Goal: Task Accomplishment & Management: Use online tool/utility

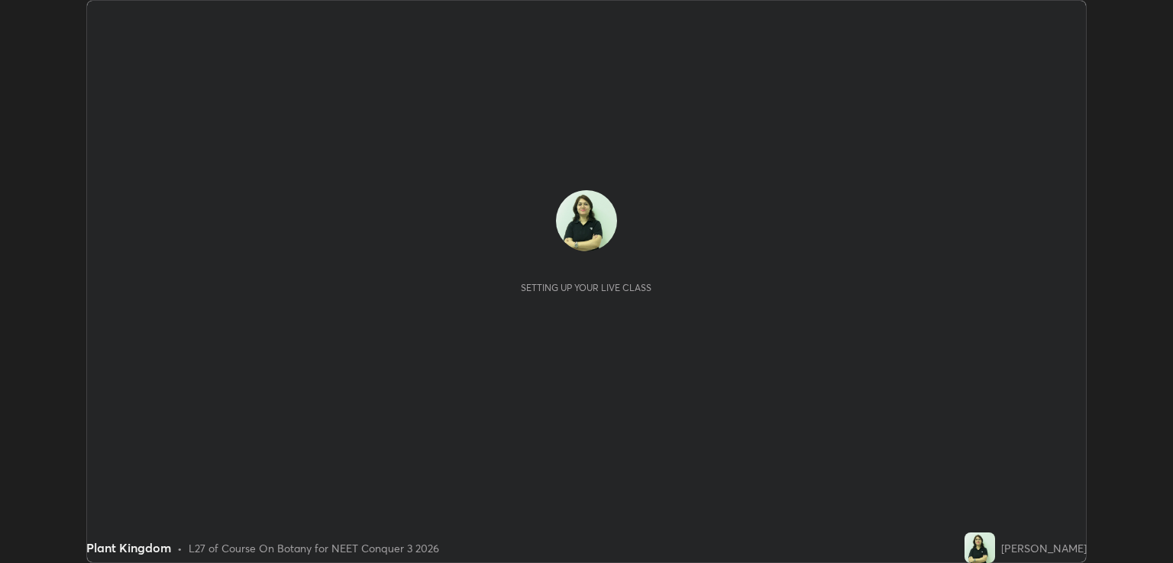
scroll to position [563, 1172]
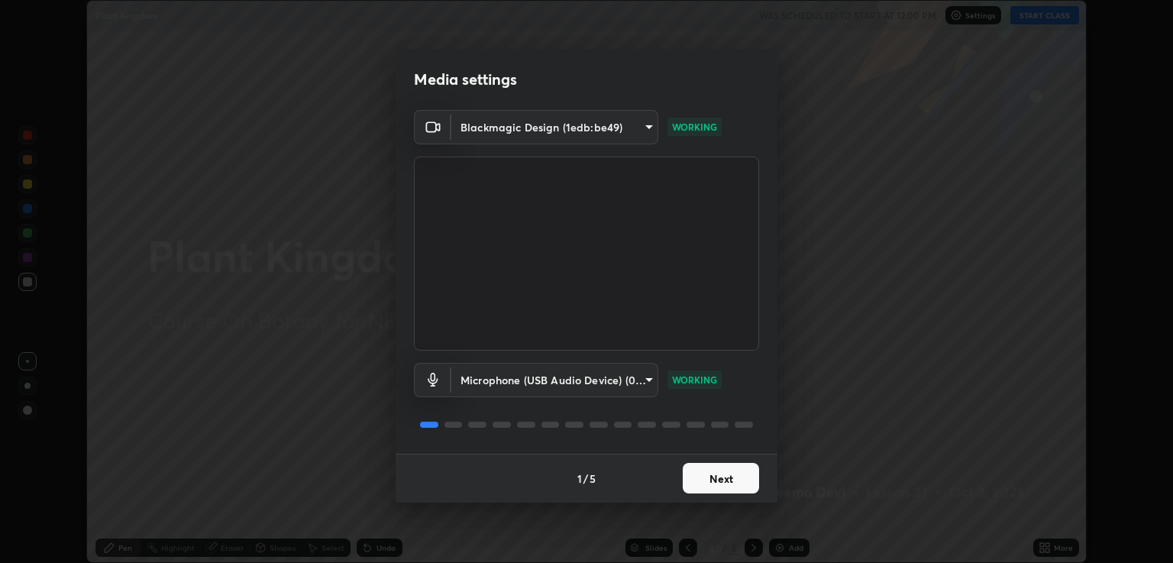
click at [709, 485] on button "Next" at bounding box center [721, 478] width 76 height 31
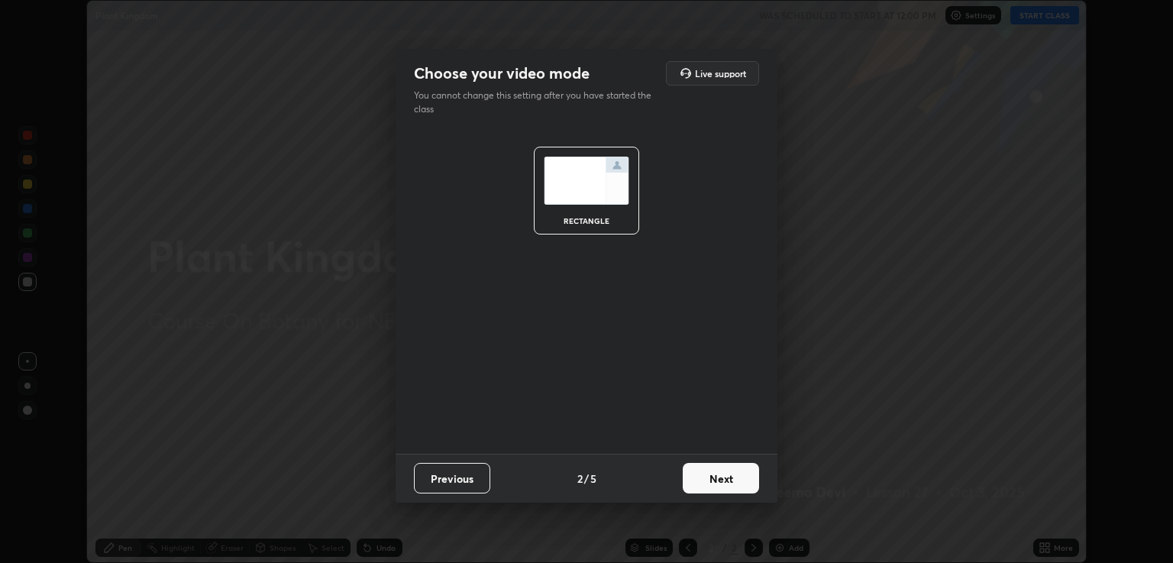
click at [712, 479] on button "Next" at bounding box center [721, 478] width 76 height 31
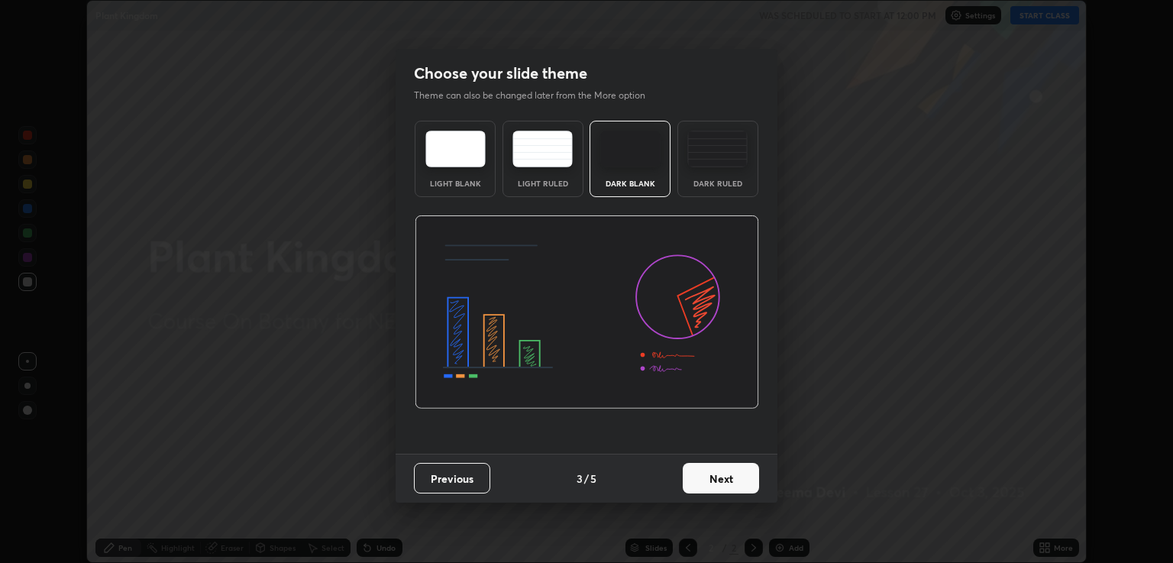
click at [714, 477] on button "Next" at bounding box center [721, 478] width 76 height 31
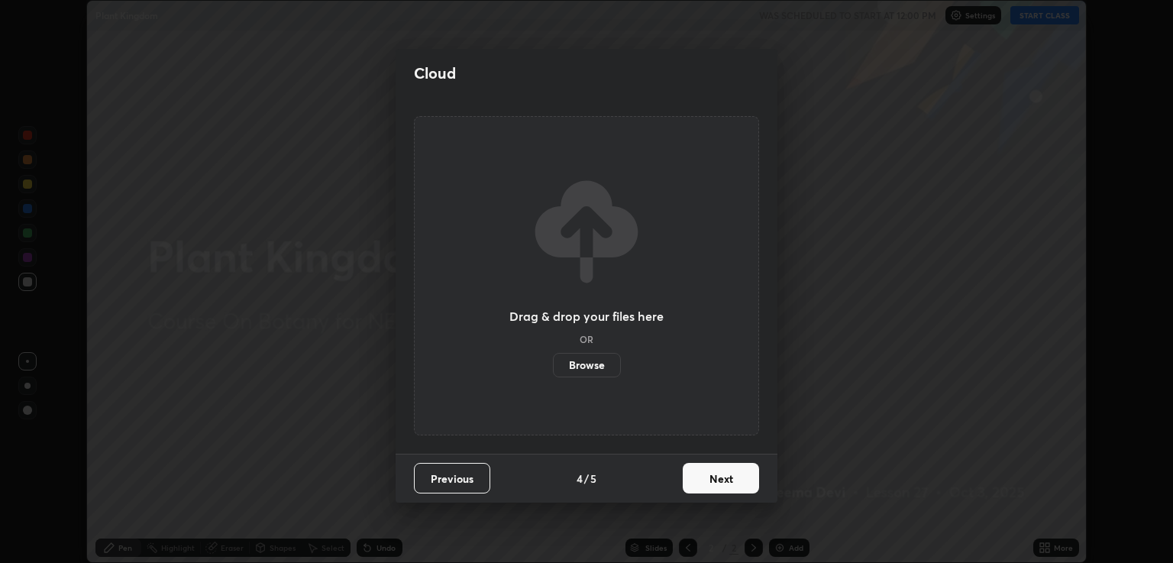
click at [714, 477] on button "Next" at bounding box center [721, 478] width 76 height 31
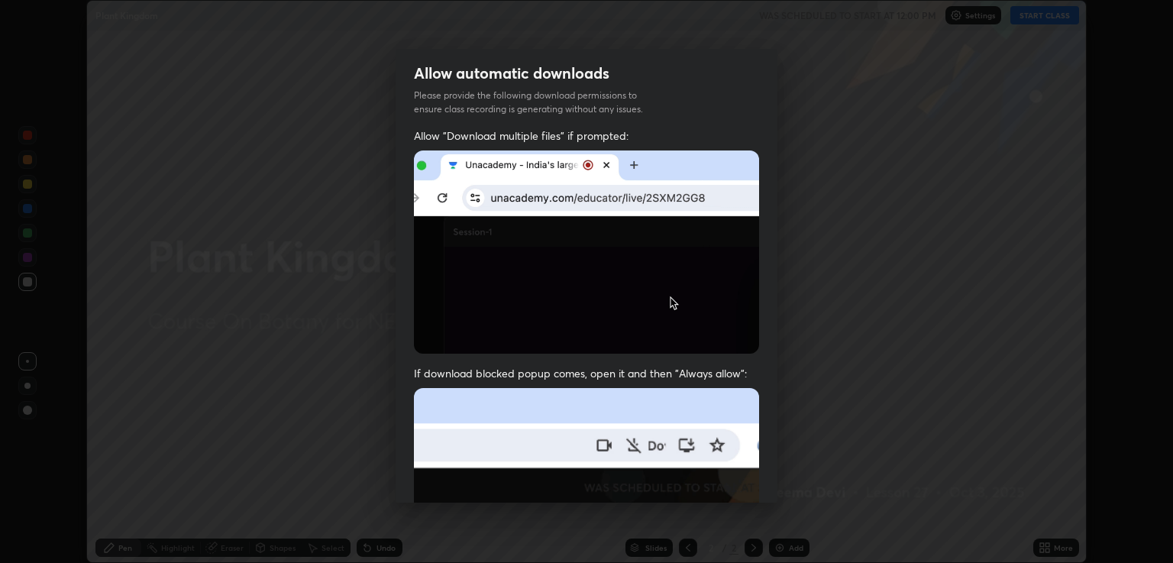
click at [707, 477] on img at bounding box center [586, 555] width 345 height 334
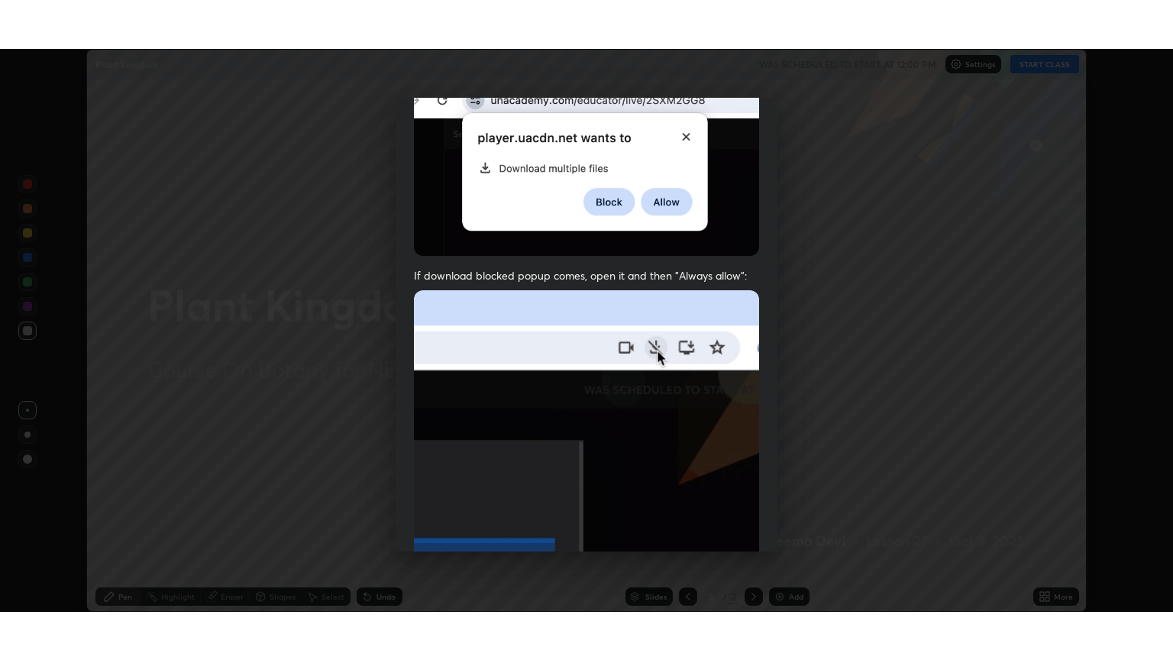
scroll to position [309, 0]
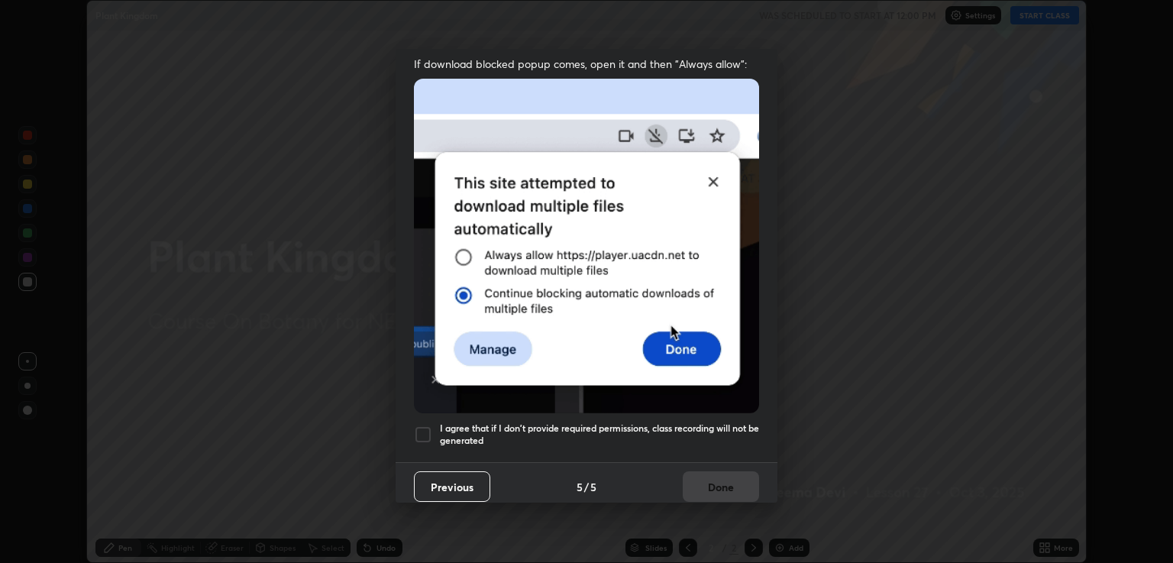
click at [542, 539] on div "Allow automatic downloads Please provide the following download permissions to …" at bounding box center [586, 281] width 1173 height 563
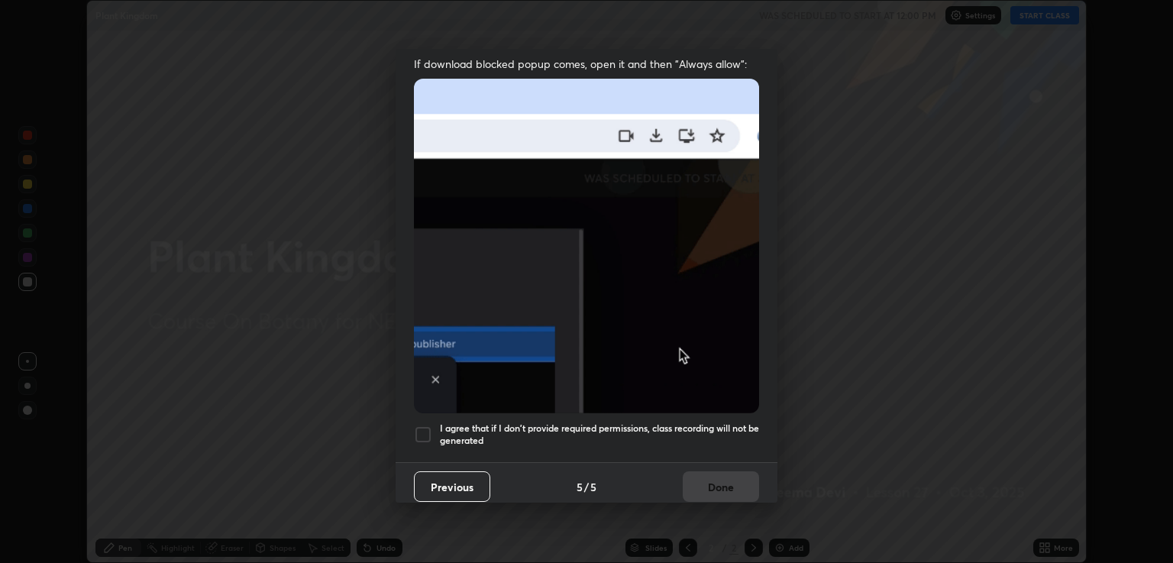
click at [420, 430] on div at bounding box center [423, 434] width 18 height 18
click at [710, 481] on button "Done" at bounding box center [721, 486] width 76 height 31
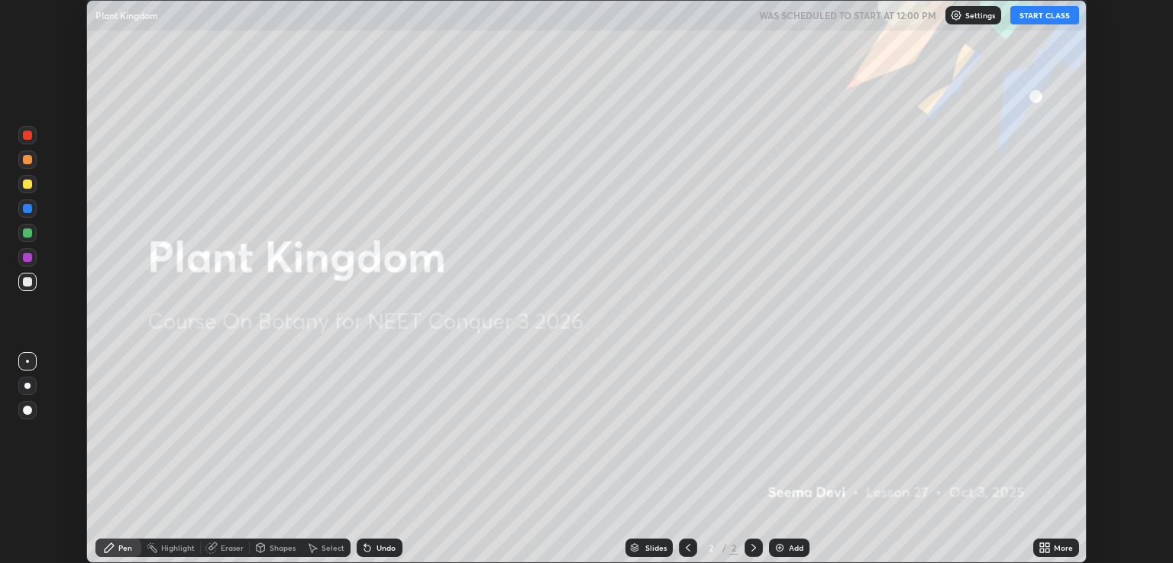
click at [1050, 21] on button "START CLASS" at bounding box center [1044, 15] width 69 height 18
click at [1054, 548] on div "More" at bounding box center [1063, 548] width 19 height 8
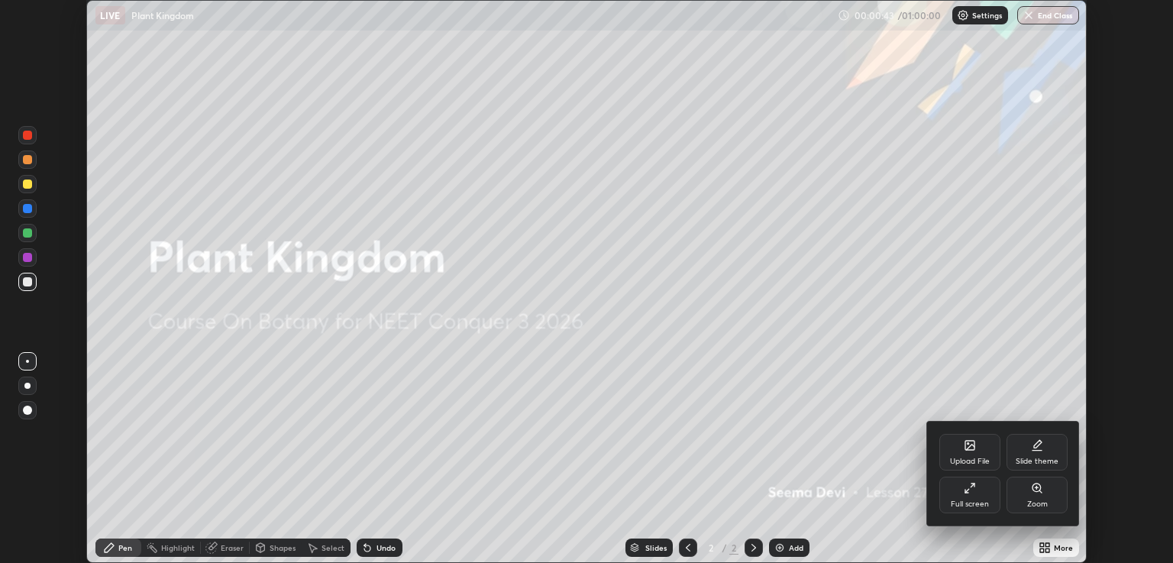
click at [977, 486] on div "Full screen" at bounding box center [969, 495] width 61 height 37
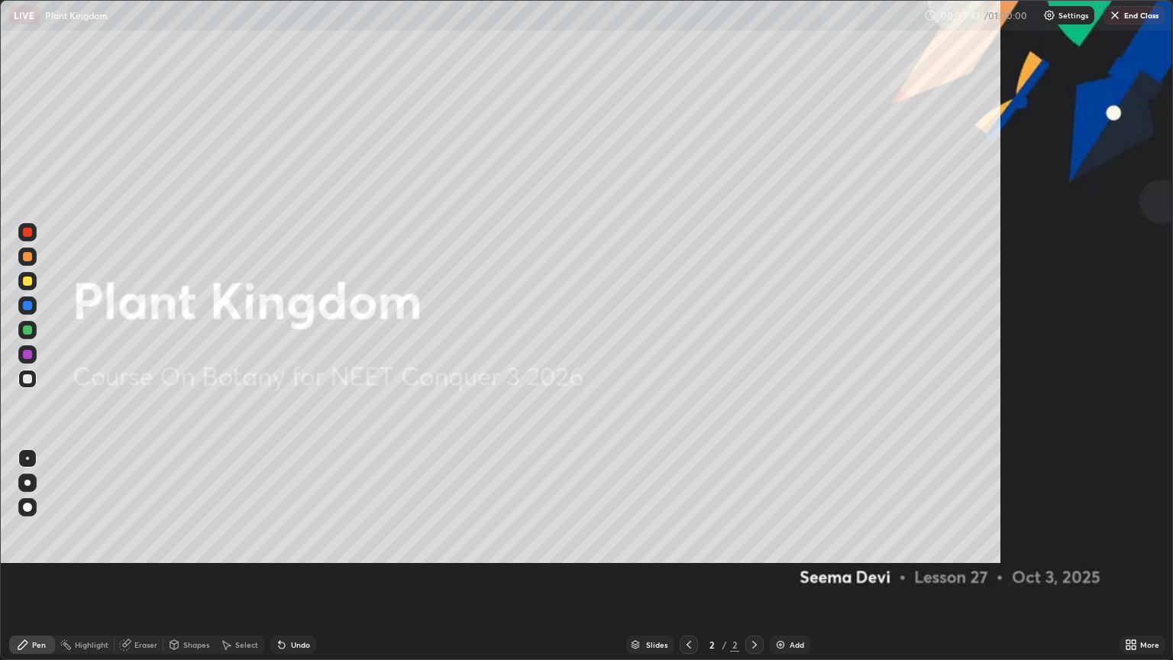
scroll to position [660, 1173]
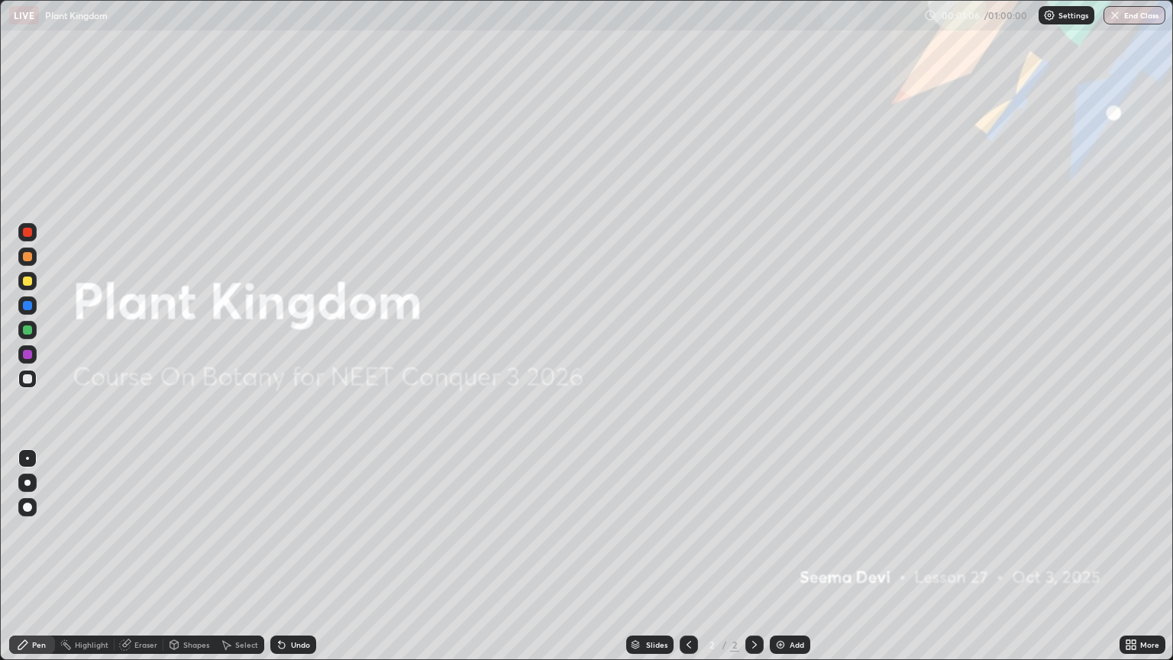
click at [793, 562] on div "Add" at bounding box center [797, 645] width 15 height 8
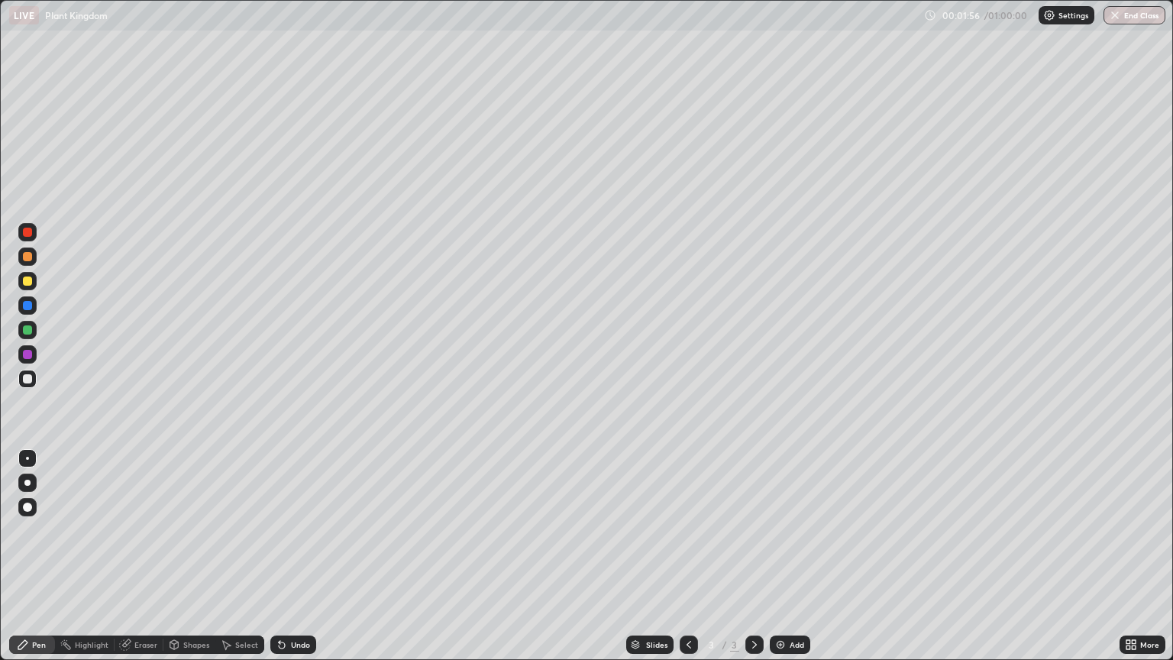
click at [27, 306] on div at bounding box center [27, 305] width 9 height 9
click at [27, 484] on div at bounding box center [27, 483] width 6 height 6
click at [27, 378] on div at bounding box center [27, 378] width 9 height 9
click at [27, 458] on div at bounding box center [27, 458] width 3 height 3
click at [30, 305] on div at bounding box center [27, 305] width 9 height 9
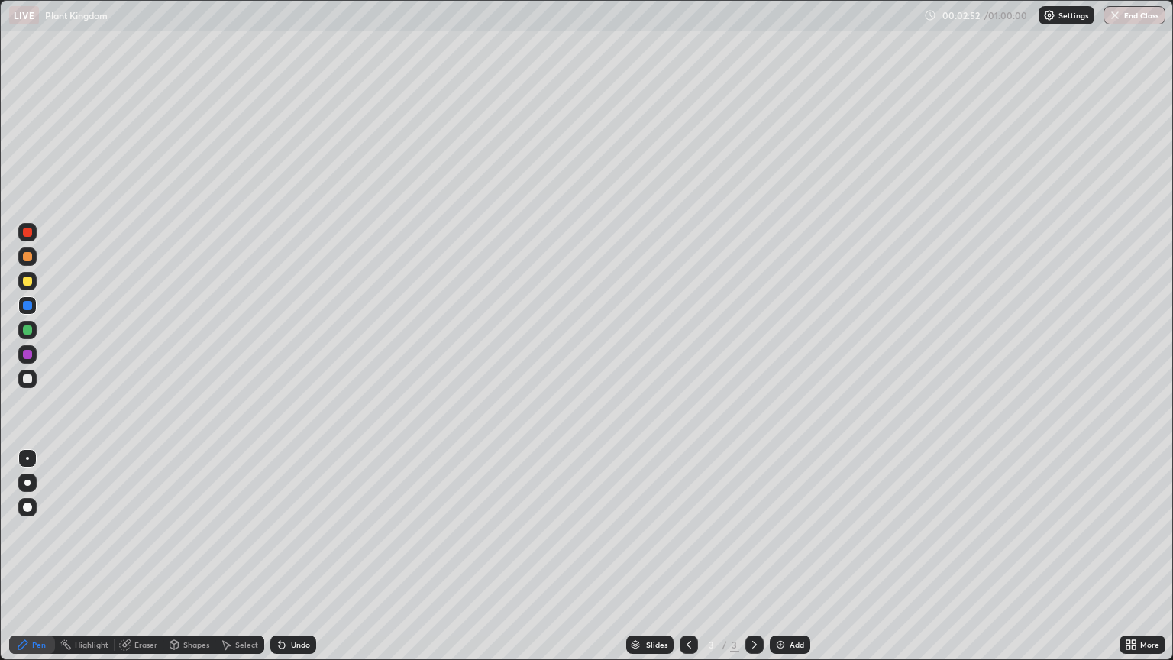
click at [31, 330] on div at bounding box center [27, 329] width 9 height 9
click at [27, 480] on div at bounding box center [27, 483] width 6 height 6
click at [21, 301] on div at bounding box center [27, 305] width 18 height 18
click at [30, 376] on div at bounding box center [27, 378] width 9 height 9
click at [27, 458] on div at bounding box center [27, 458] width 3 height 3
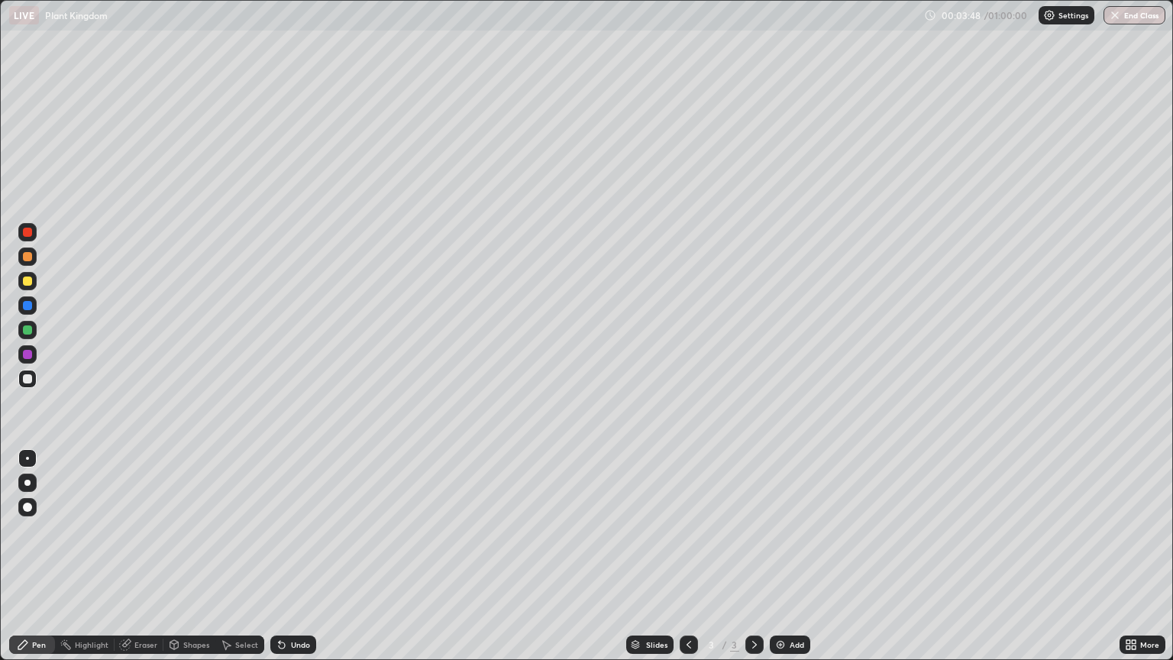
click at [27, 327] on div at bounding box center [27, 329] width 9 height 9
click at [27, 483] on div at bounding box center [27, 483] width 6 height 6
click at [29, 304] on div at bounding box center [27, 305] width 9 height 9
click at [27, 377] on div at bounding box center [27, 378] width 9 height 9
click at [27, 458] on div at bounding box center [27, 458] width 3 height 3
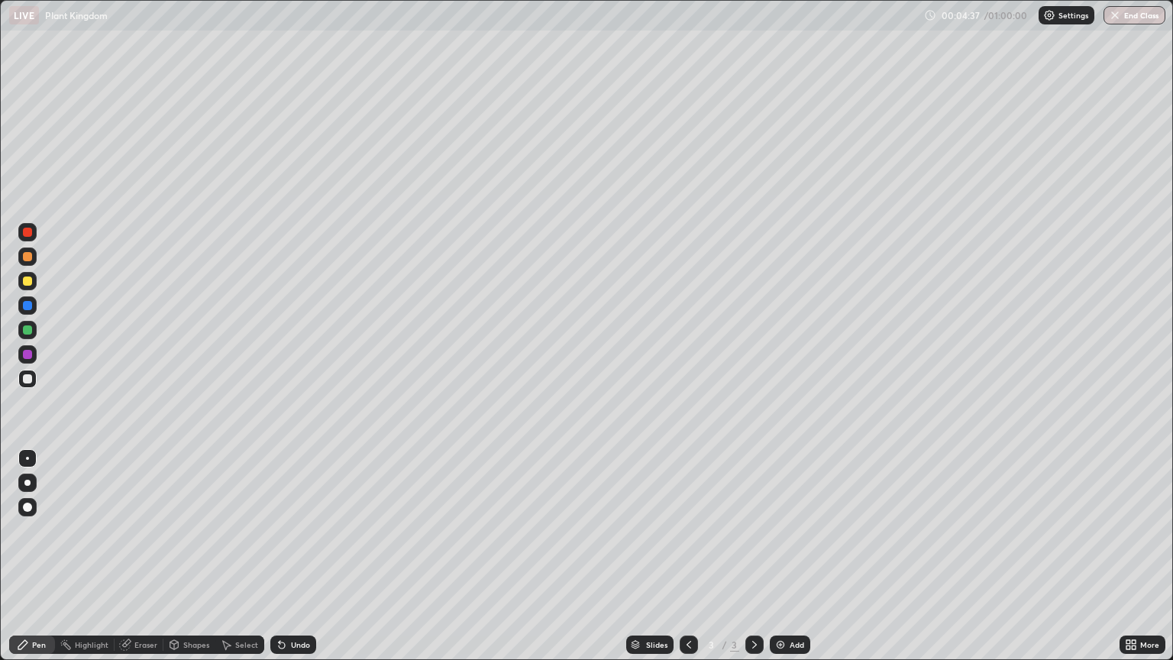
click at [21, 328] on div at bounding box center [27, 330] width 18 height 18
click at [22, 312] on div at bounding box center [27, 305] width 18 height 18
click at [27, 347] on div at bounding box center [27, 354] width 18 height 18
click at [27, 376] on div at bounding box center [27, 378] width 9 height 9
click at [302, 562] on div "Undo" at bounding box center [293, 644] width 46 height 18
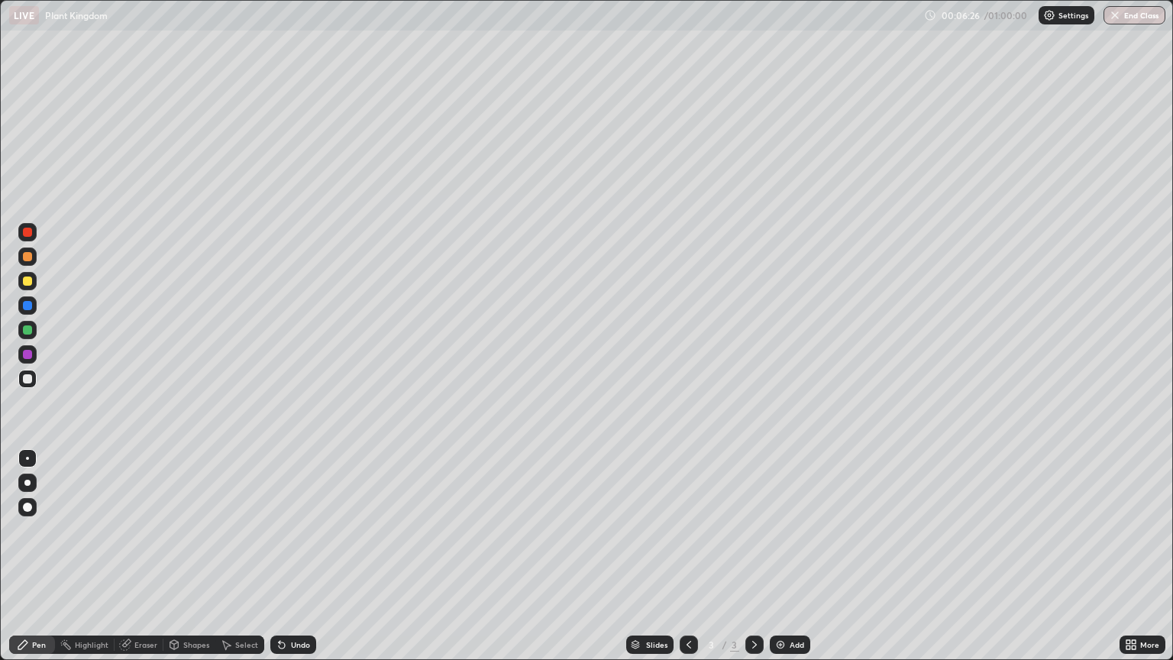
click at [294, 562] on div "Undo" at bounding box center [300, 645] width 19 height 8
click at [27, 258] on div at bounding box center [27, 256] width 9 height 9
click at [29, 476] on div at bounding box center [27, 482] width 18 height 18
click at [25, 332] on div at bounding box center [27, 329] width 9 height 9
click at [34, 380] on div at bounding box center [27, 379] width 18 height 18
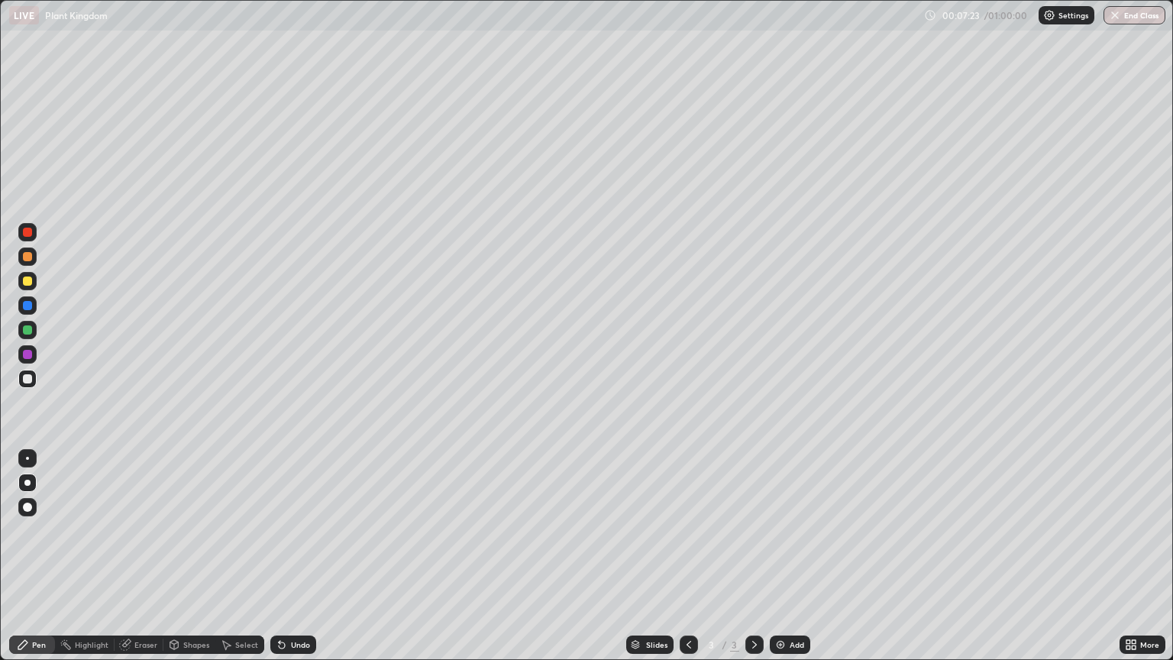
click at [150, 562] on div "Eraser" at bounding box center [145, 645] width 23 height 8
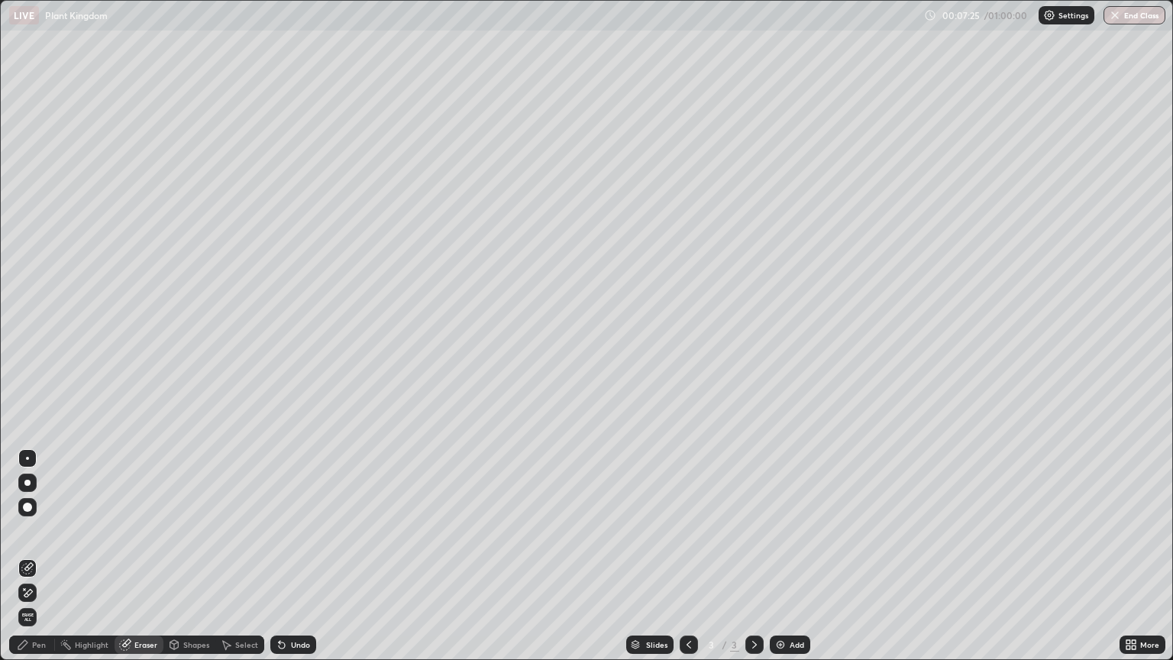
click at [36, 562] on div "Pen" at bounding box center [39, 645] width 14 height 8
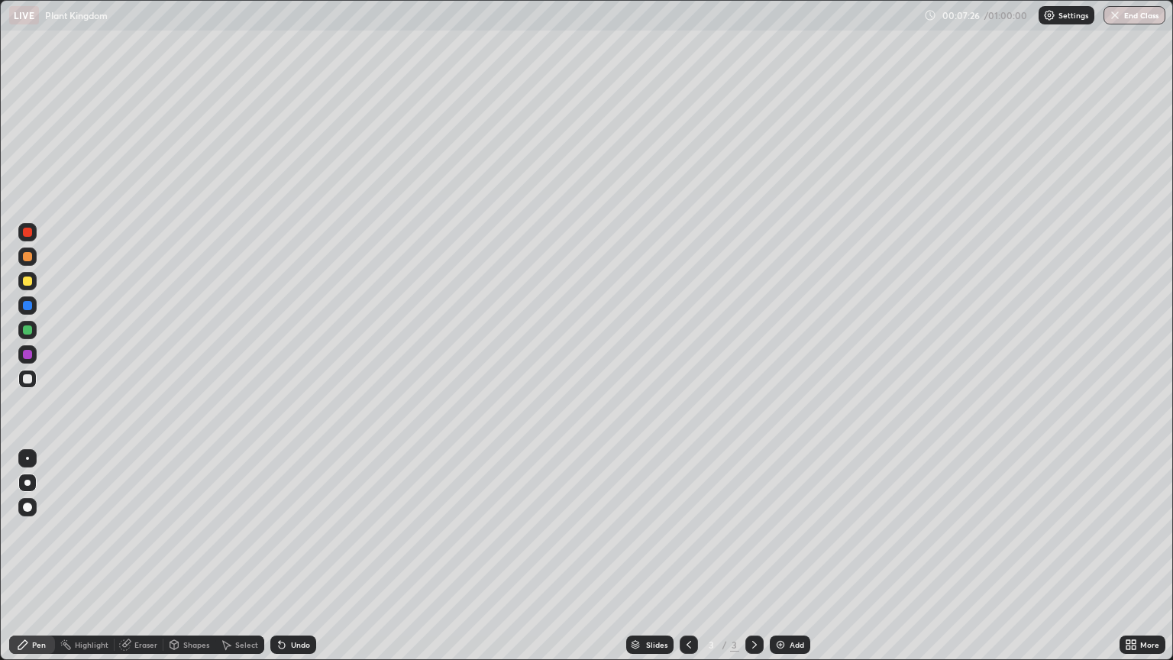
click at [24, 330] on div at bounding box center [27, 329] width 9 height 9
click at [27, 377] on div at bounding box center [27, 378] width 9 height 9
click at [29, 336] on div at bounding box center [27, 330] width 18 height 18
click at [29, 305] on div at bounding box center [27, 305] width 9 height 9
click at [34, 377] on div at bounding box center [27, 379] width 18 height 18
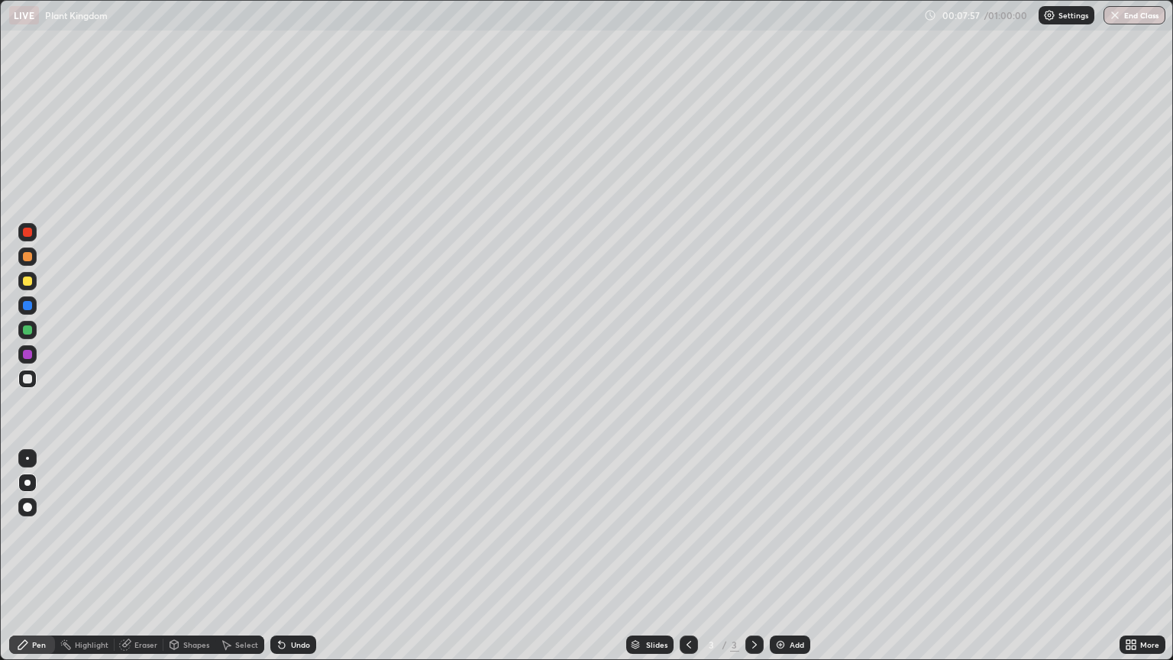
click at [30, 257] on div at bounding box center [27, 256] width 9 height 9
click at [27, 327] on div at bounding box center [27, 329] width 9 height 9
click at [29, 305] on div at bounding box center [27, 305] width 9 height 9
click at [27, 381] on div at bounding box center [27, 378] width 9 height 9
click at [27, 458] on div at bounding box center [27, 458] width 3 height 3
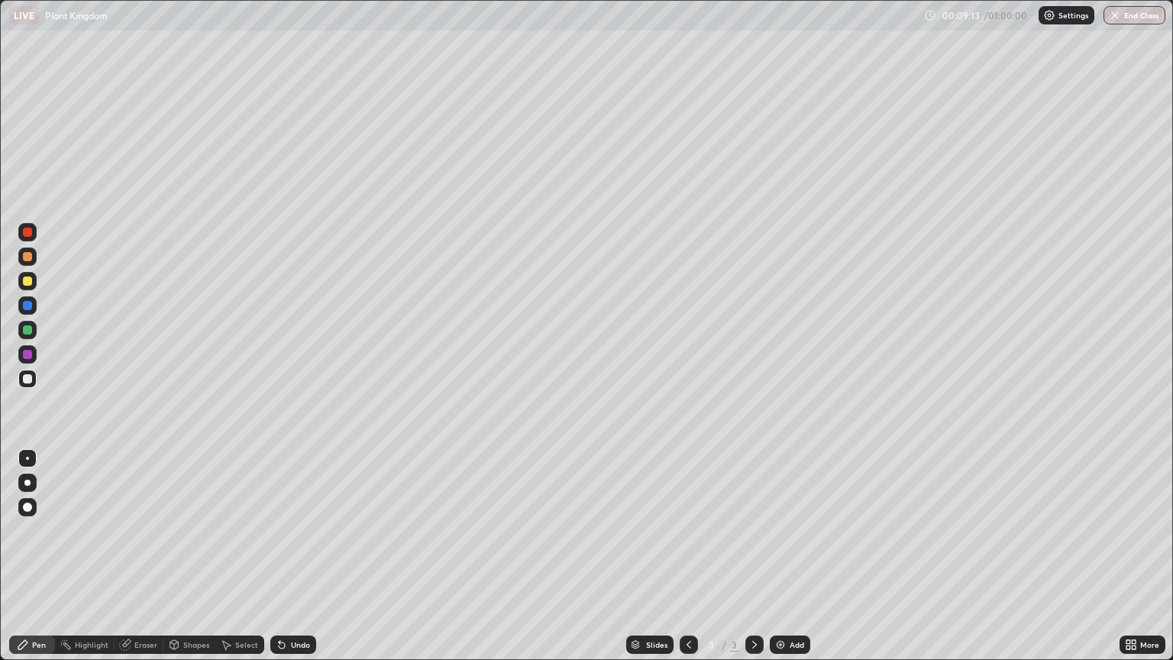
click at [27, 483] on div at bounding box center [27, 483] width 6 height 6
click at [26, 255] on div at bounding box center [27, 256] width 9 height 9
click at [33, 304] on div at bounding box center [27, 305] width 18 height 18
click at [147, 562] on div "Eraser" at bounding box center [145, 645] width 23 height 8
click at [40, 562] on div "Pen" at bounding box center [39, 645] width 14 height 8
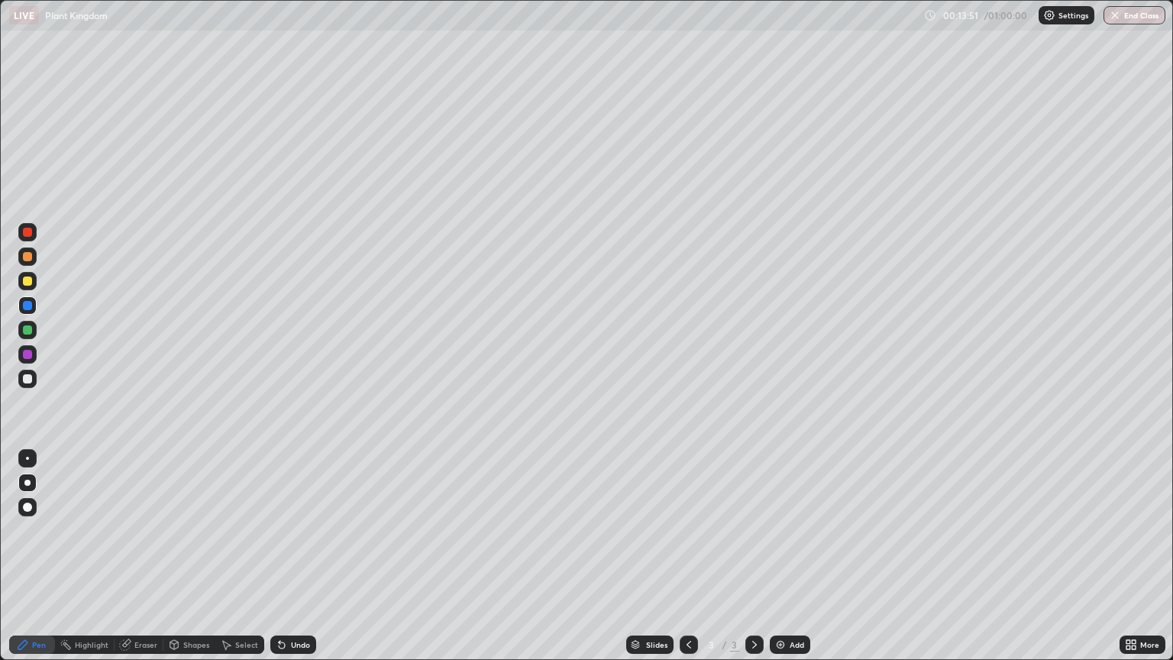
click at [31, 325] on div at bounding box center [27, 330] width 18 height 18
click at [33, 276] on div at bounding box center [27, 281] width 18 height 18
click at [293, 562] on div "Undo" at bounding box center [300, 645] width 19 height 8
click at [27, 354] on div at bounding box center [27, 354] width 9 height 9
click at [27, 283] on div at bounding box center [27, 280] width 9 height 9
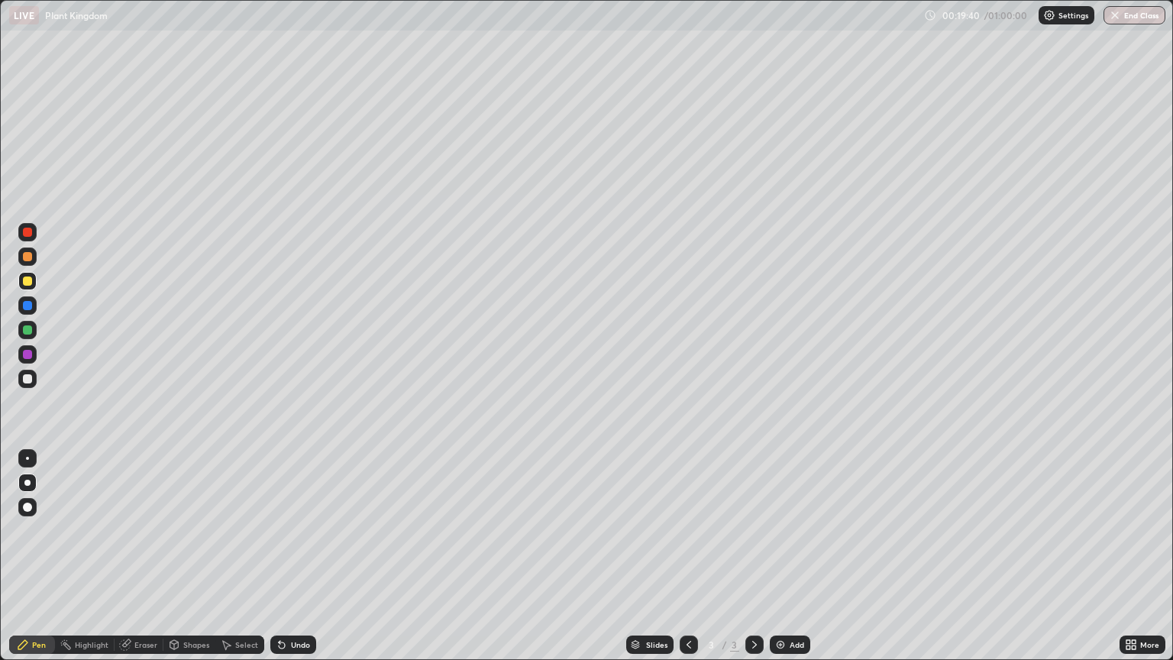
click at [27, 458] on div at bounding box center [27, 458] width 3 height 3
click at [27, 354] on div at bounding box center [27, 354] width 9 height 9
click at [27, 283] on div at bounding box center [27, 280] width 9 height 9
click at [27, 254] on div at bounding box center [27, 256] width 9 height 9
click at [27, 257] on div at bounding box center [27, 256] width 9 height 9
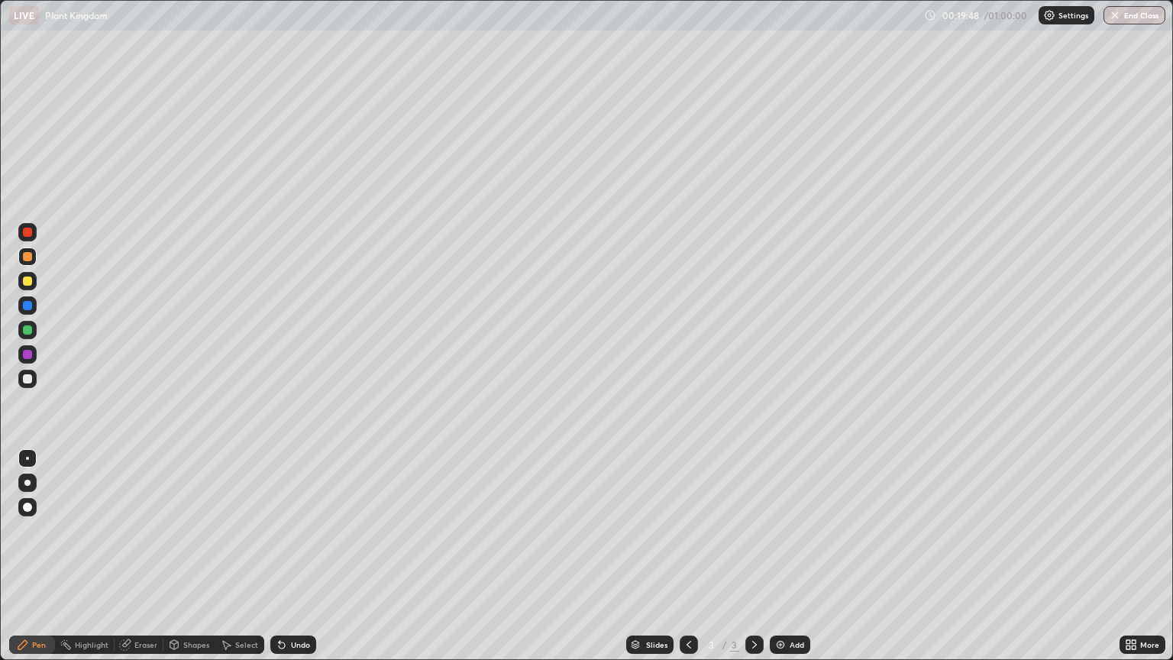
click at [30, 380] on div at bounding box center [27, 378] width 9 height 9
click at [296, 562] on div "Undo" at bounding box center [300, 645] width 19 height 8
click at [299, 562] on div "Undo" at bounding box center [300, 645] width 19 height 8
click at [294, 562] on div "Undo" at bounding box center [300, 645] width 19 height 8
click at [31, 302] on div at bounding box center [27, 305] width 9 height 9
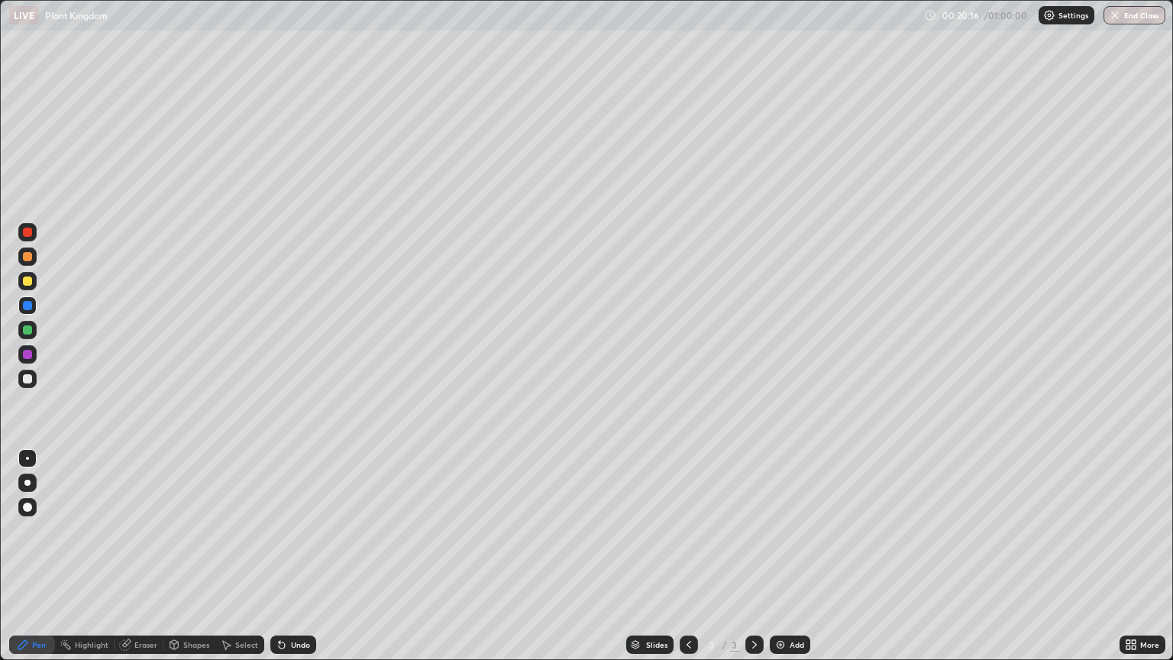
click at [26, 257] on div at bounding box center [27, 256] width 9 height 9
click at [26, 480] on div at bounding box center [27, 483] width 6 height 6
click at [29, 282] on div at bounding box center [27, 280] width 9 height 9
click at [27, 354] on div at bounding box center [27, 354] width 9 height 9
click at [27, 258] on div at bounding box center [27, 256] width 9 height 9
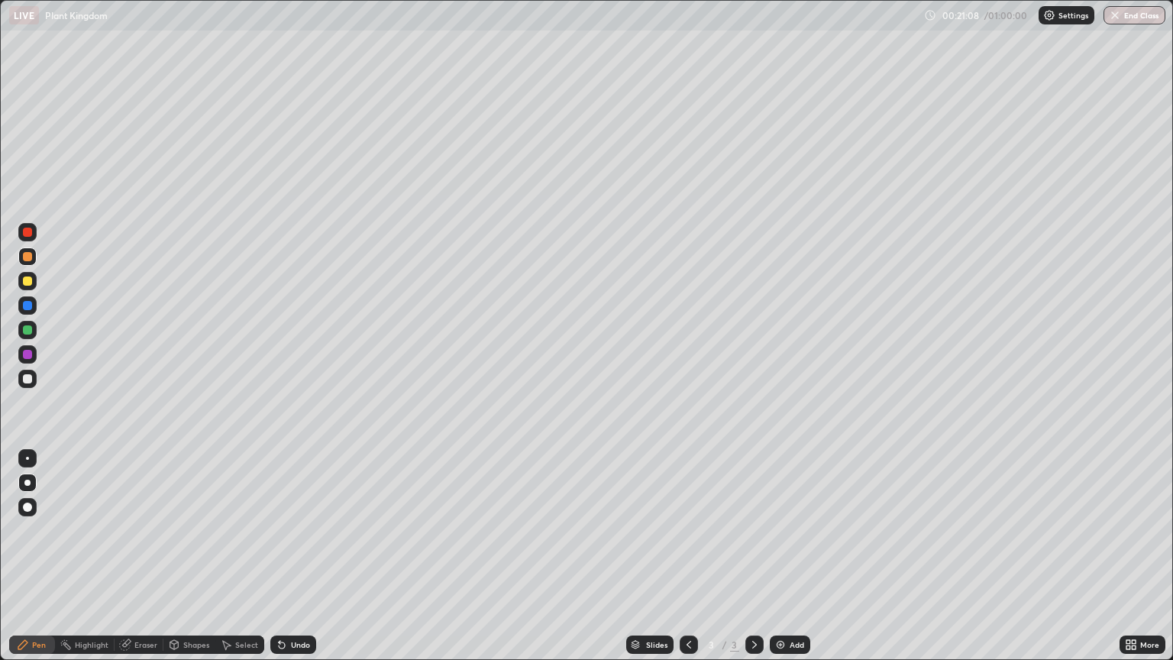
click at [28, 457] on div at bounding box center [27, 458] width 18 height 18
click at [23, 373] on div at bounding box center [27, 379] width 18 height 18
click at [304, 562] on div "Undo" at bounding box center [300, 645] width 19 height 8
click at [299, 562] on div "Undo" at bounding box center [300, 645] width 19 height 8
click at [297, 562] on div "Undo" at bounding box center [293, 644] width 46 height 18
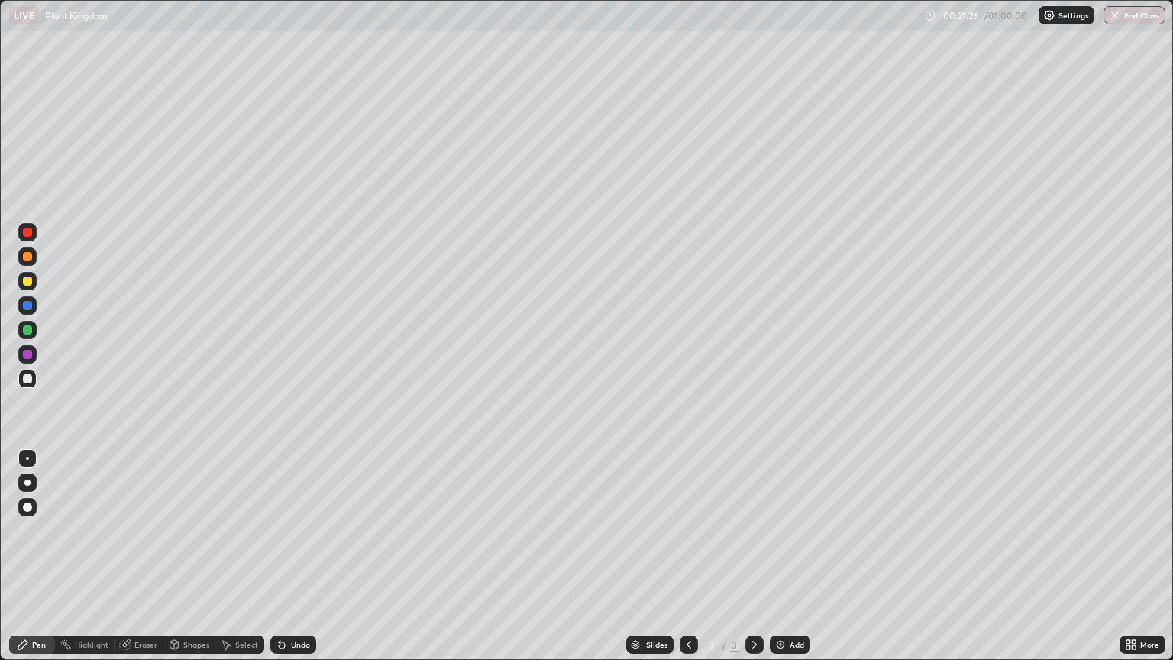
click at [31, 263] on div at bounding box center [27, 256] width 18 height 18
click at [31, 353] on div at bounding box center [27, 354] width 9 height 9
click at [30, 265] on div at bounding box center [27, 256] width 18 height 18
click at [25, 353] on div at bounding box center [27, 354] width 9 height 9
click at [26, 255] on div at bounding box center [27, 256] width 9 height 9
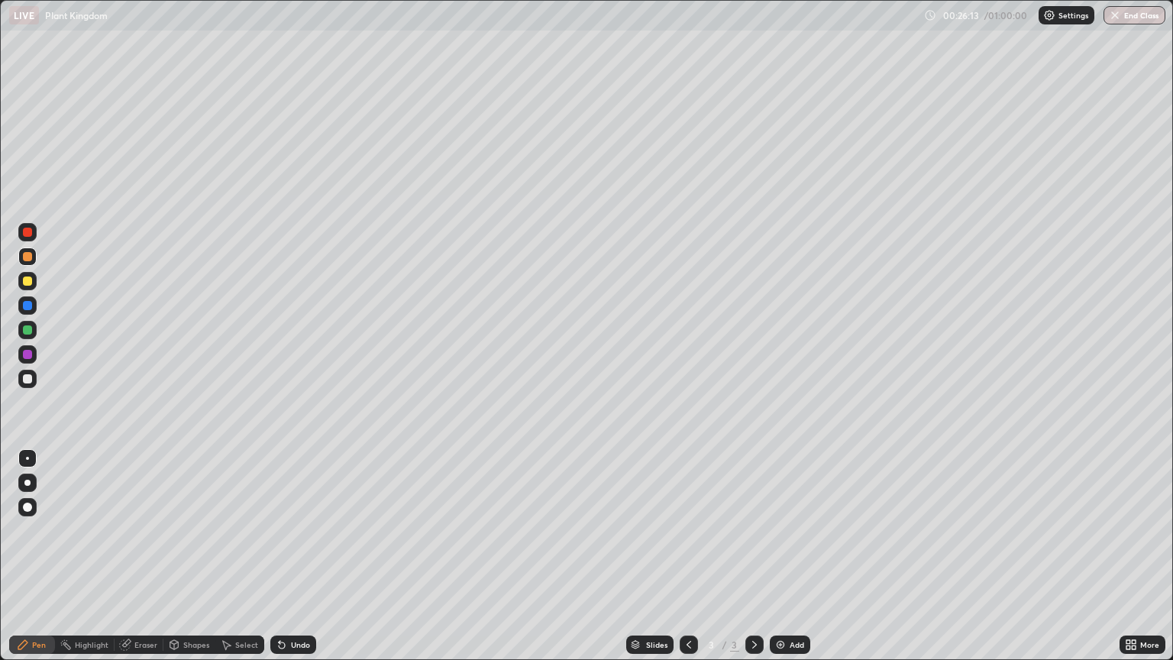
click at [21, 478] on div at bounding box center [27, 482] width 18 height 18
click at [26, 305] on div at bounding box center [27, 305] width 9 height 9
click at [27, 458] on div at bounding box center [27, 458] width 3 height 3
click at [27, 257] on div at bounding box center [27, 256] width 9 height 9
click at [26, 304] on div at bounding box center [27, 305] width 9 height 9
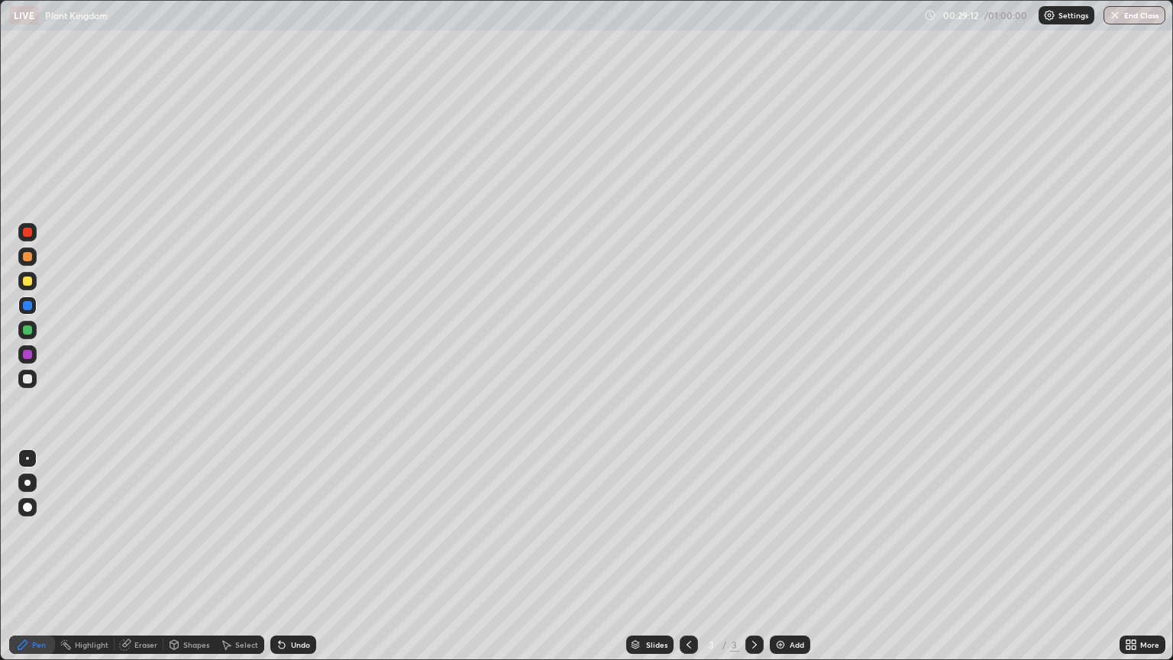
click at [794, 562] on div "Add" at bounding box center [797, 645] width 15 height 8
click at [26, 480] on div at bounding box center [27, 483] width 6 height 6
click at [27, 279] on div at bounding box center [27, 280] width 9 height 9
click at [1139, 562] on div "More" at bounding box center [1142, 644] width 46 height 18
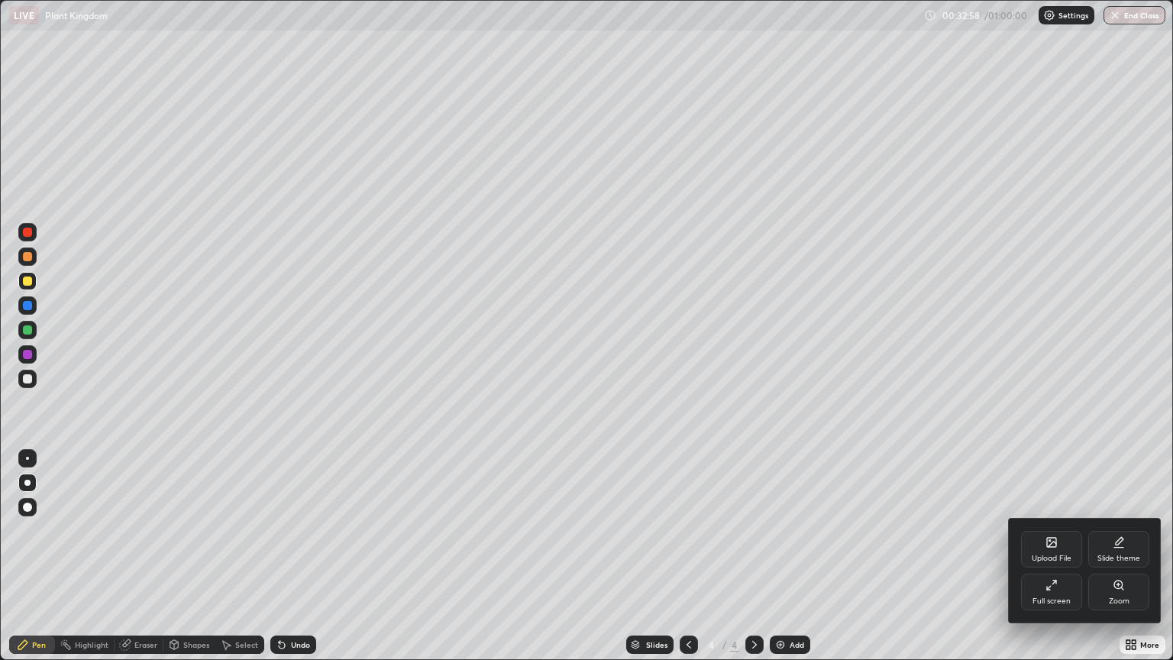
click at [660, 562] on div at bounding box center [586, 330] width 1173 height 660
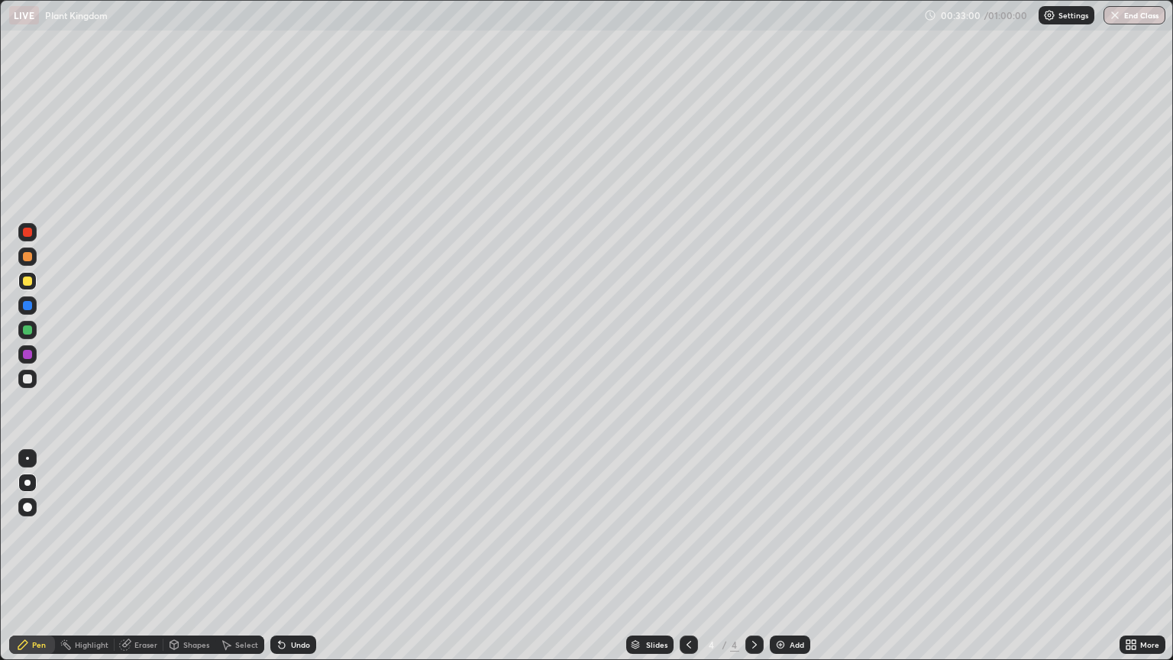
click at [645, 562] on div "Slides" at bounding box center [649, 644] width 47 height 18
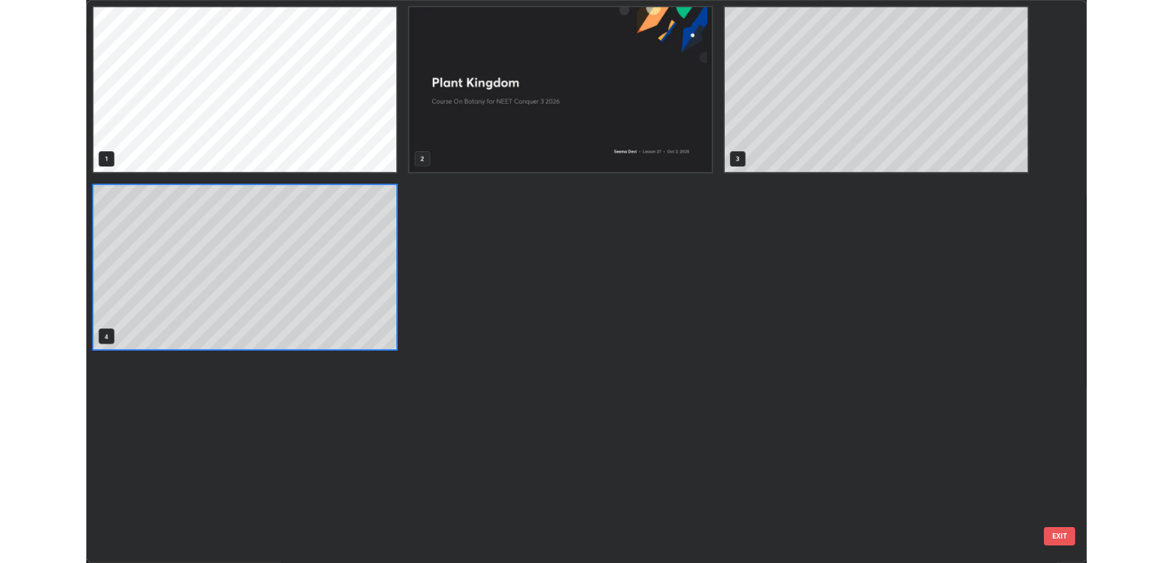
scroll to position [654, 1164]
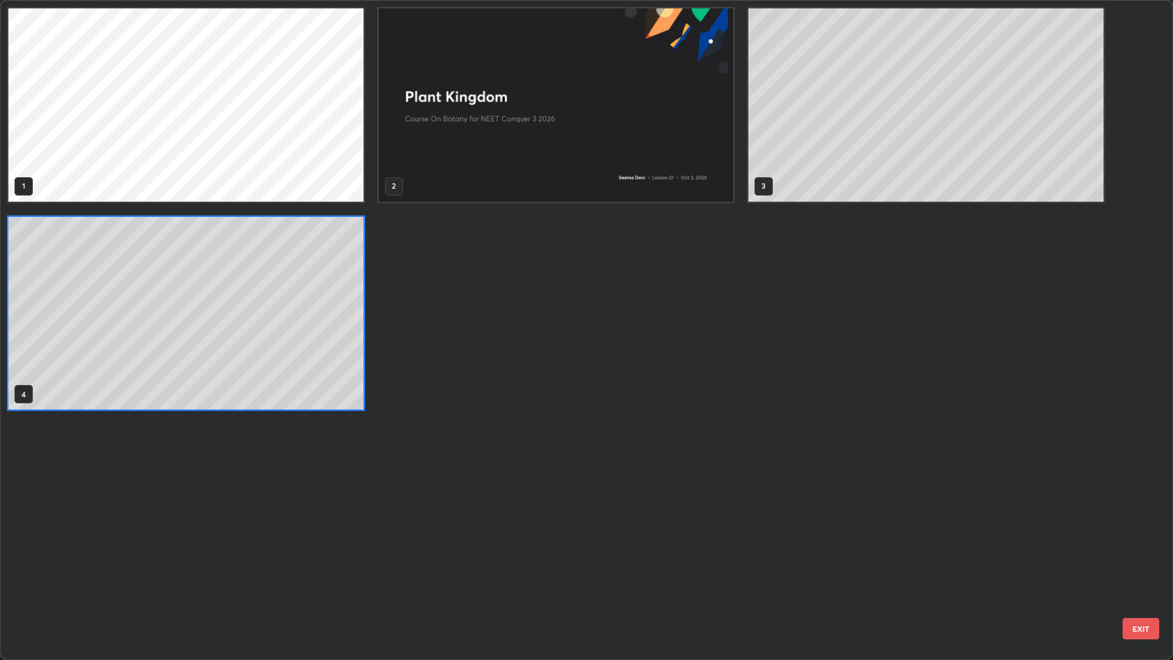
click at [1139, 562] on button "EXIT" at bounding box center [1141, 628] width 37 height 21
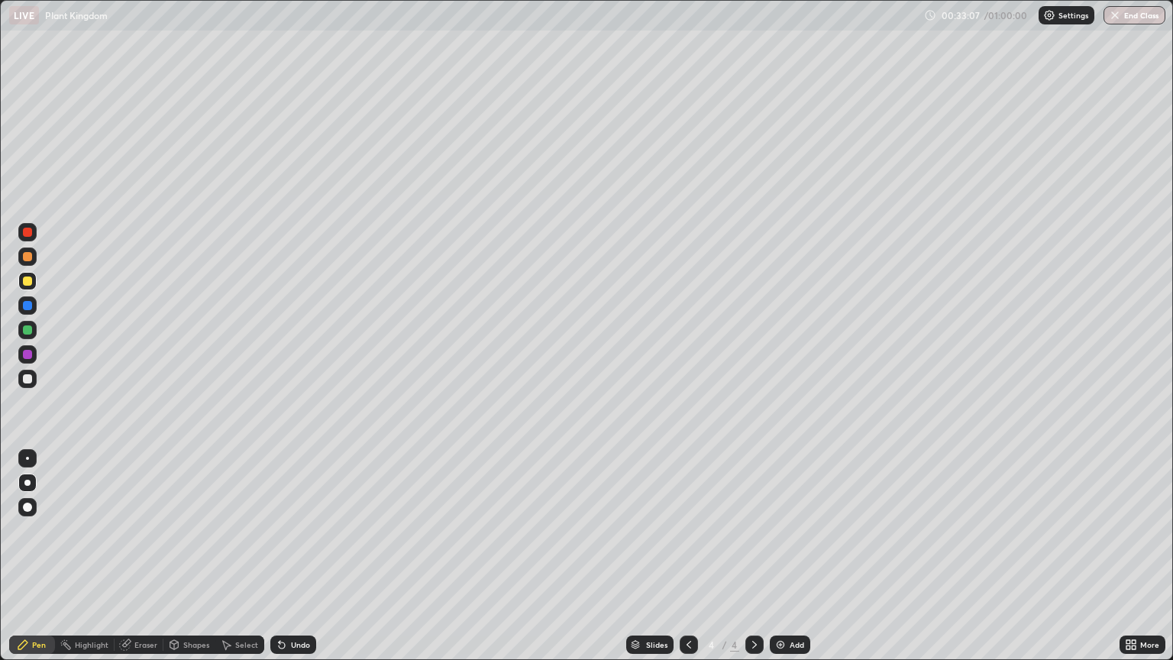
click at [1133, 562] on icon at bounding box center [1134, 642] width 4 height 4
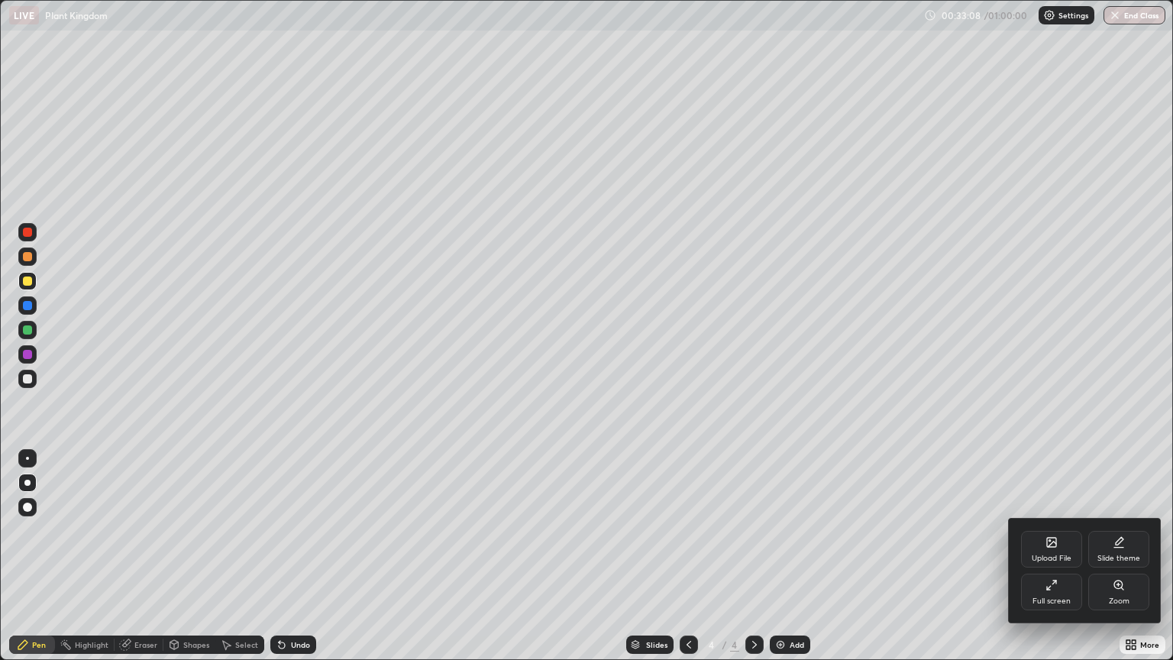
click at [1053, 548] on div "Upload File" at bounding box center [1051, 549] width 61 height 37
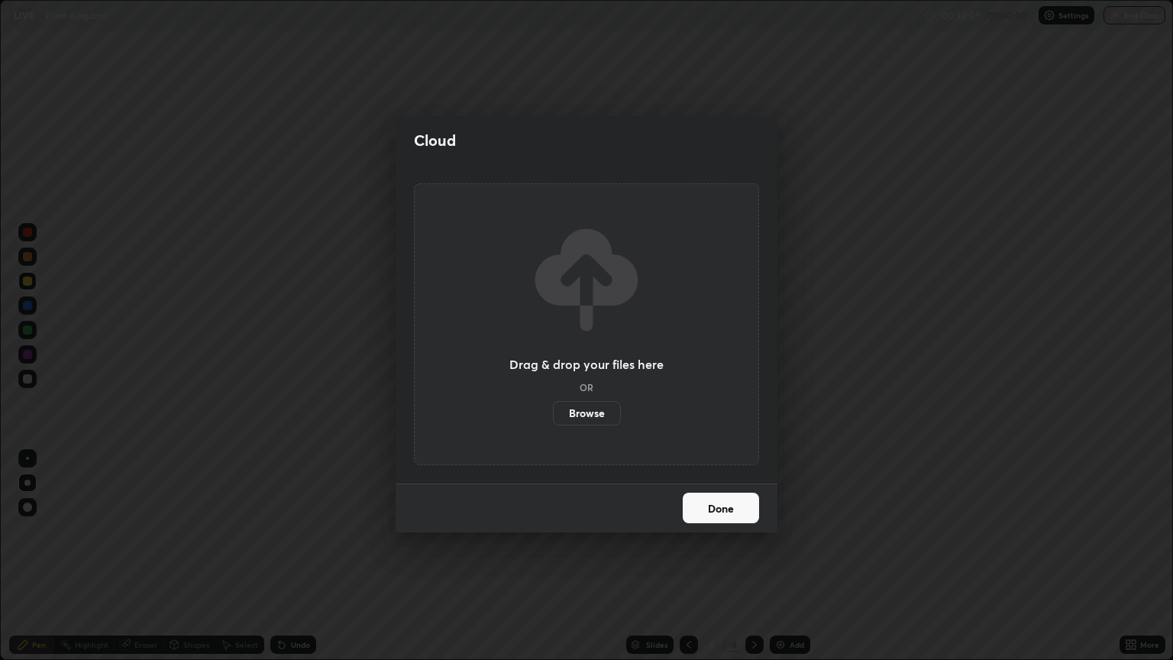
click at [594, 412] on label "Browse" at bounding box center [587, 413] width 68 height 24
click at [553, 412] on input "Browse" at bounding box center [553, 413] width 0 height 24
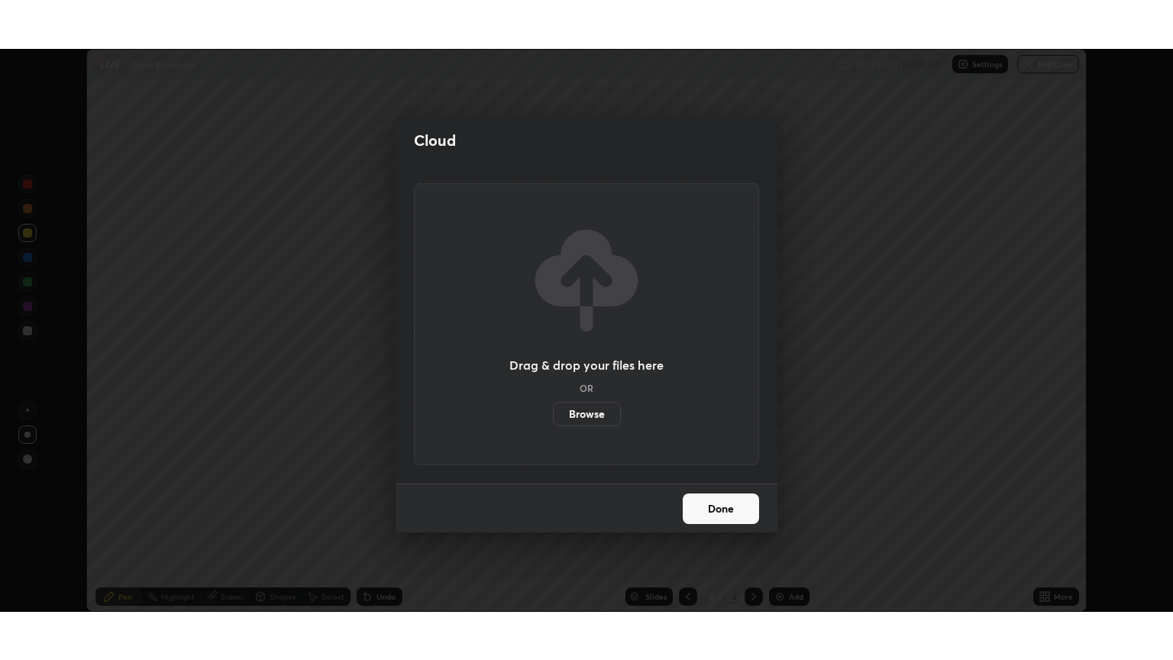
scroll to position [75799, 75190]
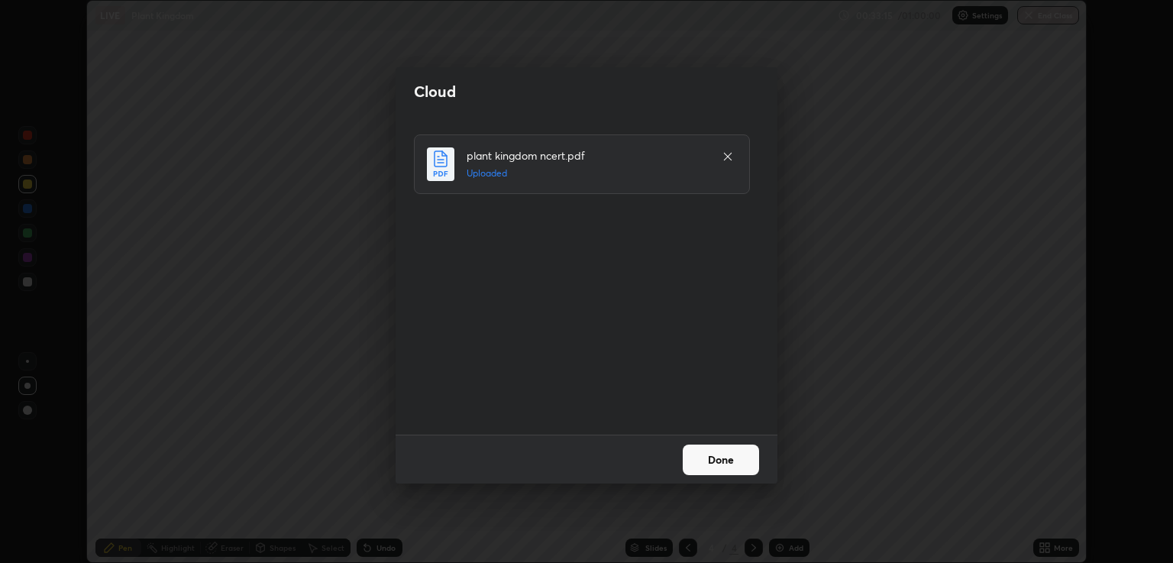
click at [719, 455] on button "Done" at bounding box center [721, 459] width 76 height 31
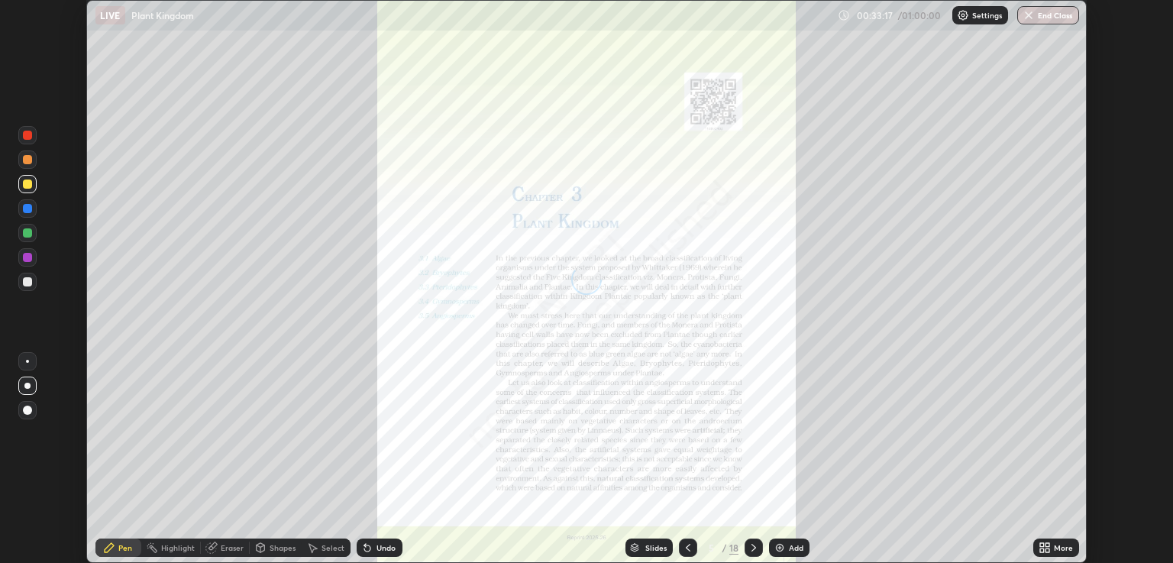
click at [1047, 548] on icon at bounding box center [1047, 550] width 4 height 4
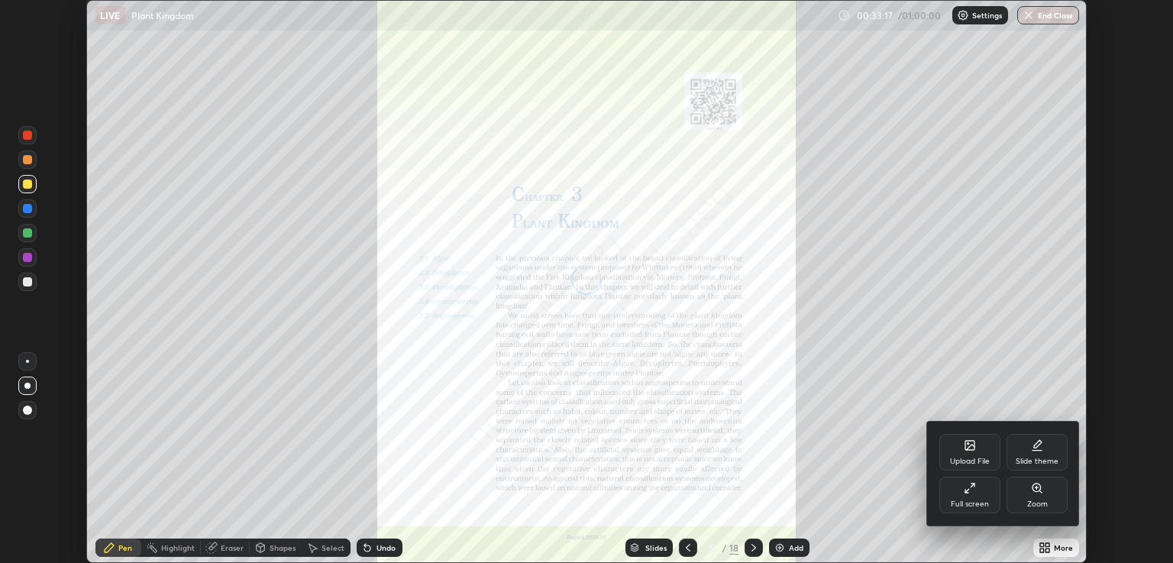
click at [951, 486] on div "Full screen" at bounding box center [969, 495] width 61 height 37
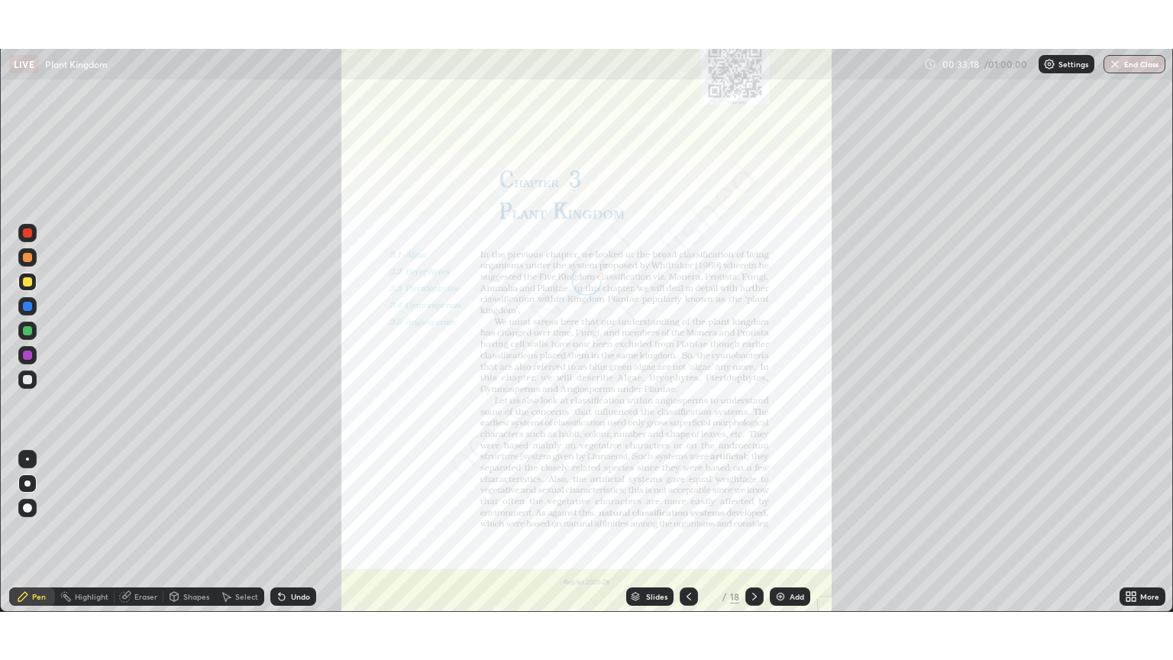
scroll to position [660, 1173]
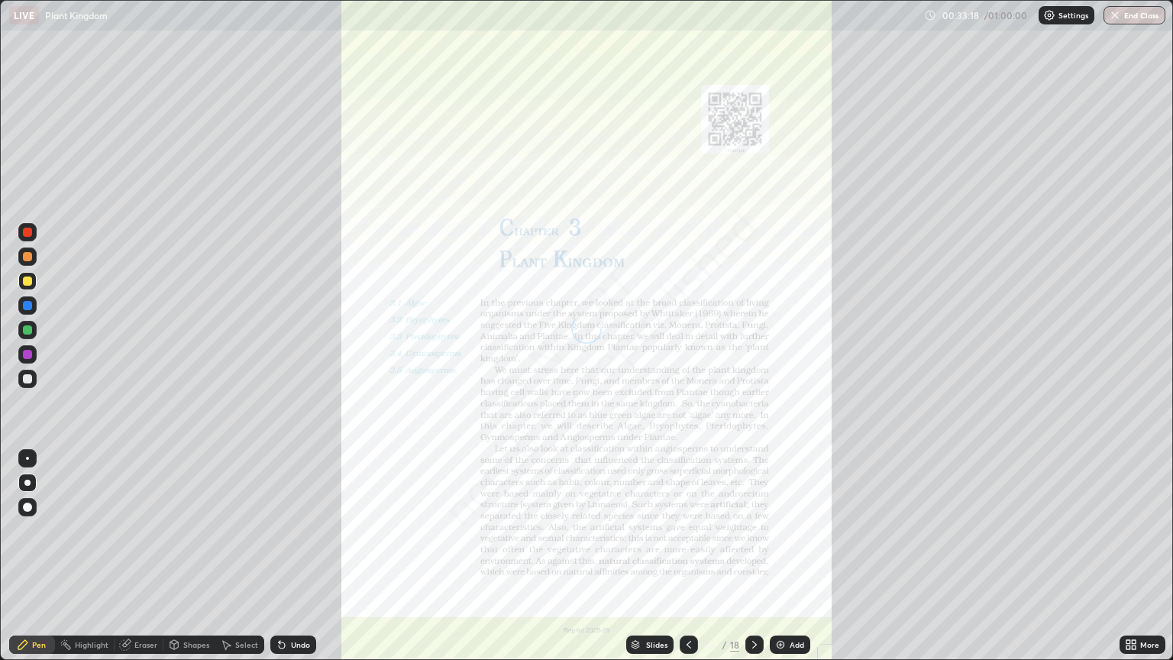
click at [661, 562] on div "Slides" at bounding box center [656, 645] width 21 height 8
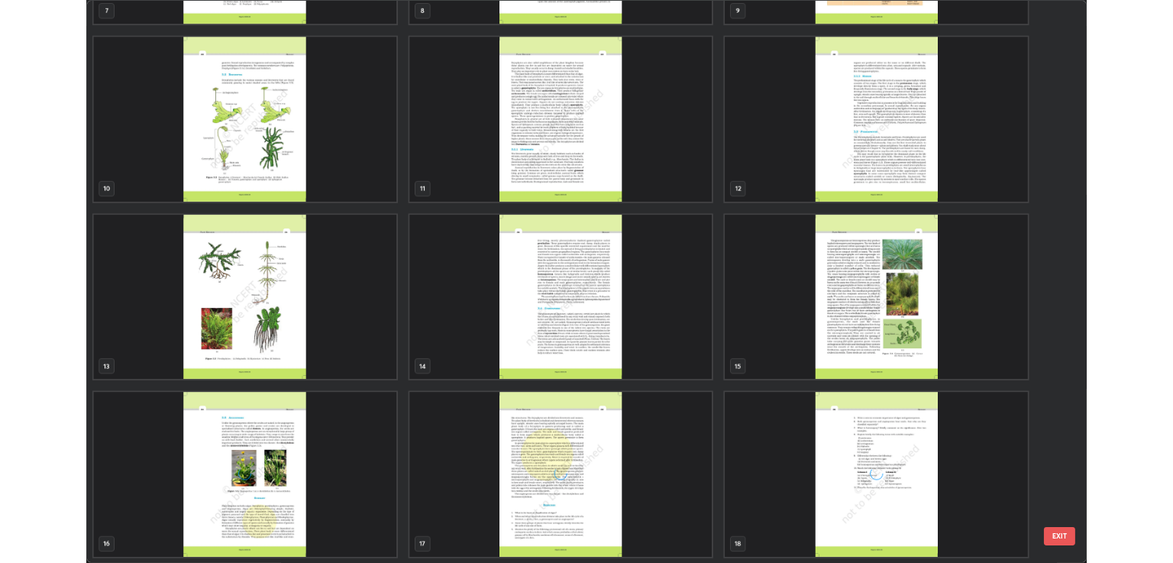
scroll to position [590, 0]
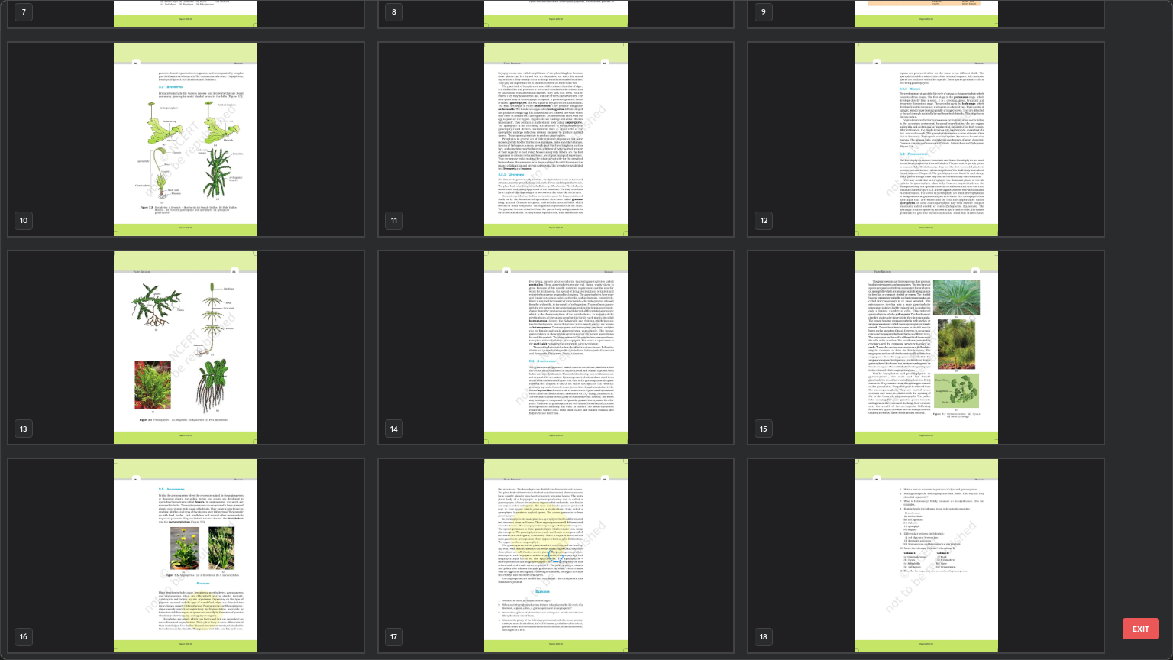
click at [907, 383] on img "grid" at bounding box center [925, 347] width 355 height 193
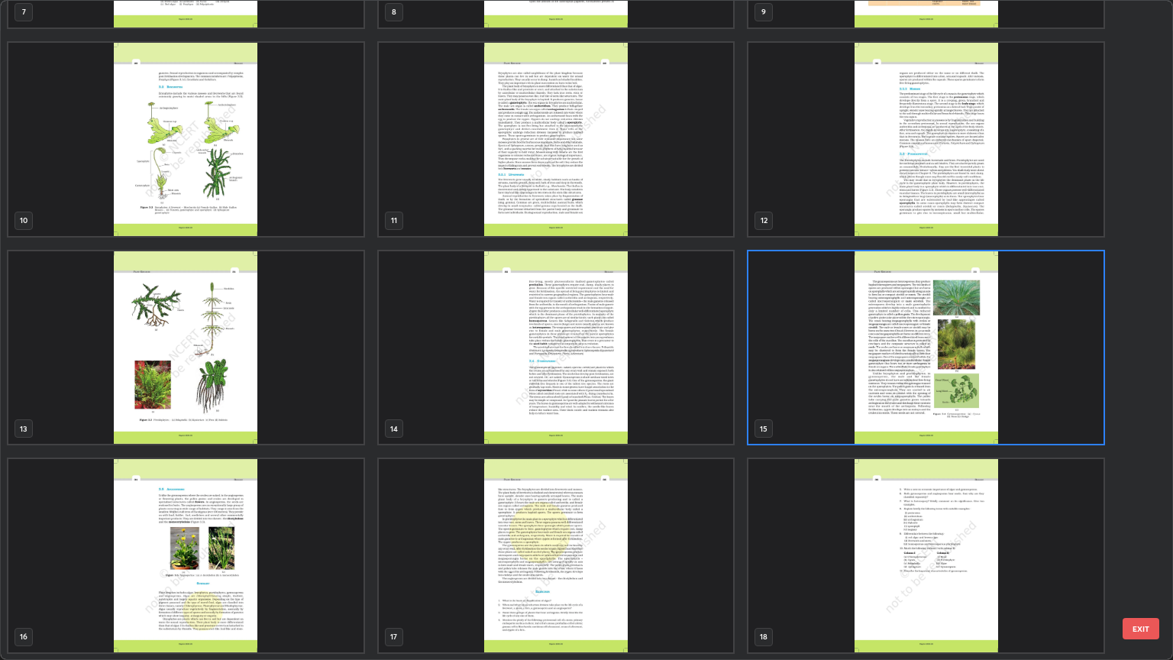
click at [907, 383] on img "grid" at bounding box center [925, 347] width 355 height 193
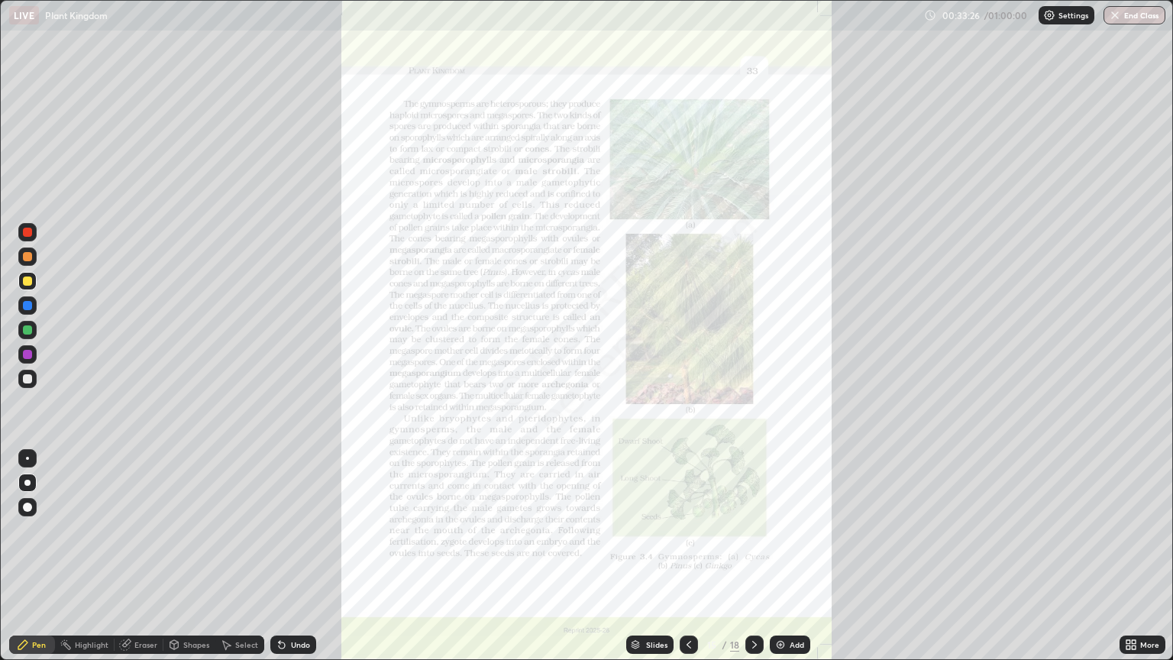
click at [1145, 562] on div "More" at bounding box center [1149, 645] width 19 height 8
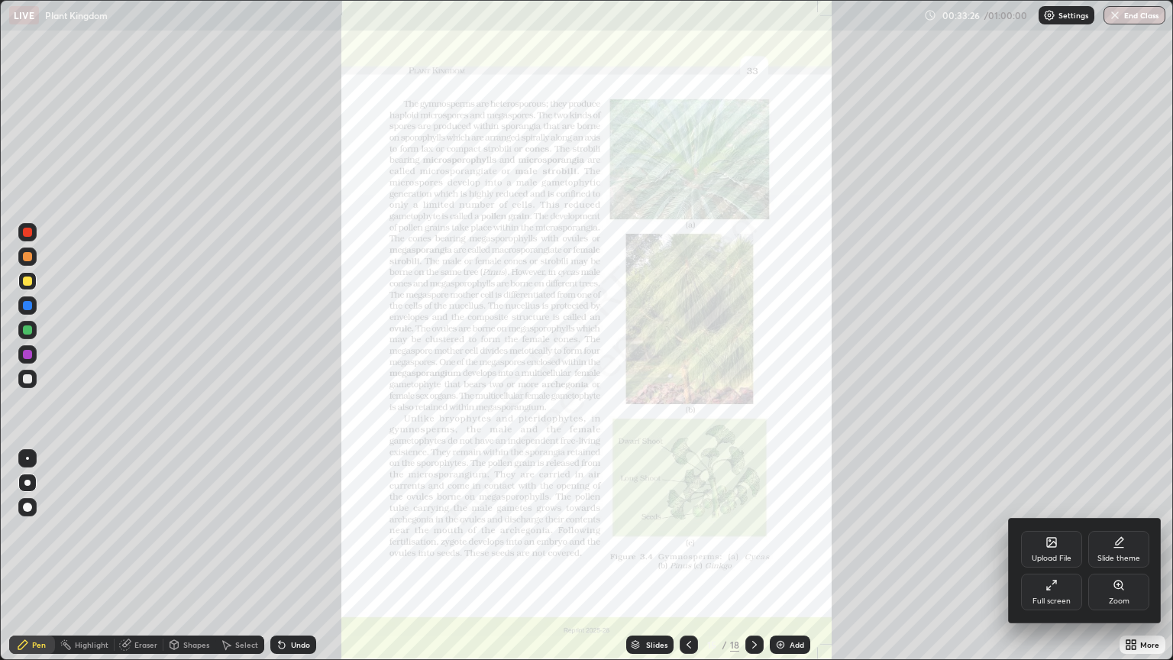
click at [1053, 562] on icon at bounding box center [1051, 585] width 12 height 12
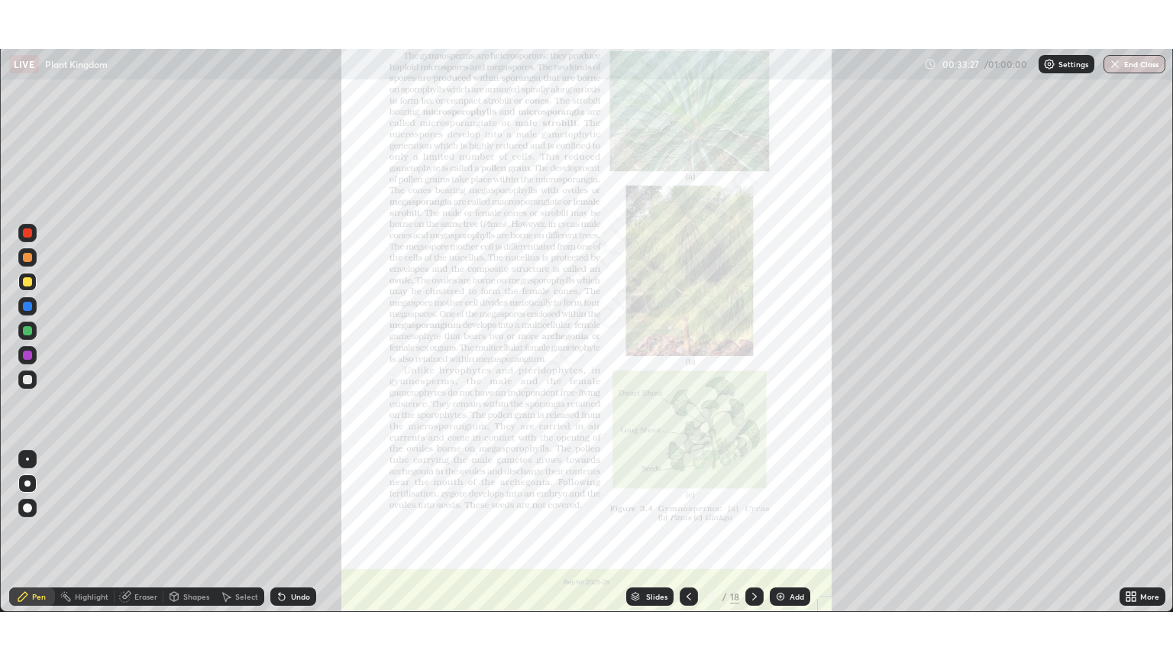
scroll to position [75799, 75190]
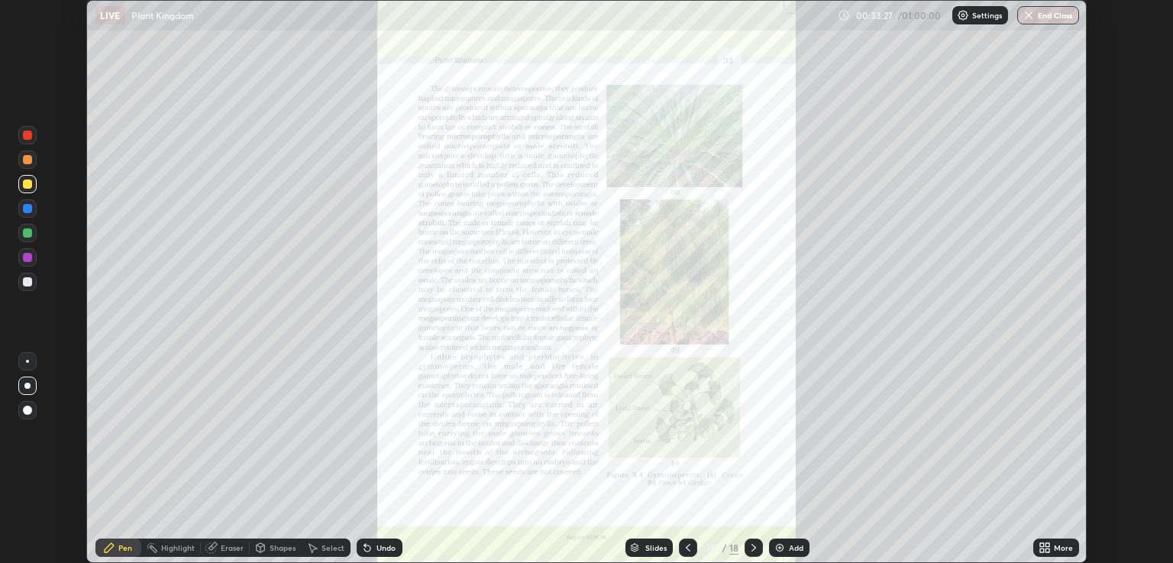
click at [1060, 546] on div "More" at bounding box center [1063, 548] width 19 height 8
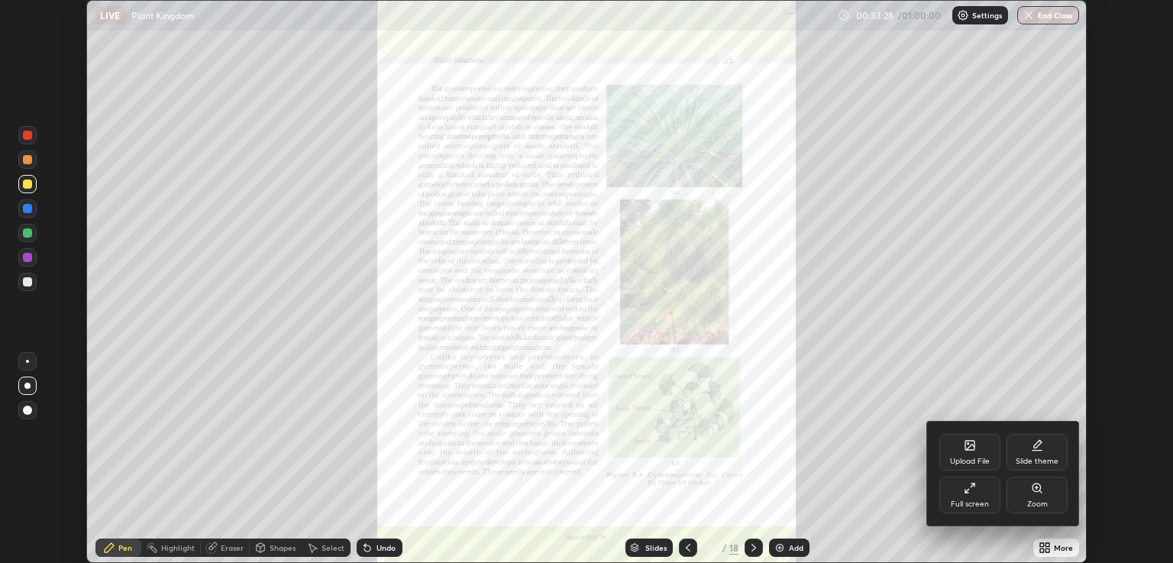
click at [984, 493] on div "Full screen" at bounding box center [969, 495] width 61 height 37
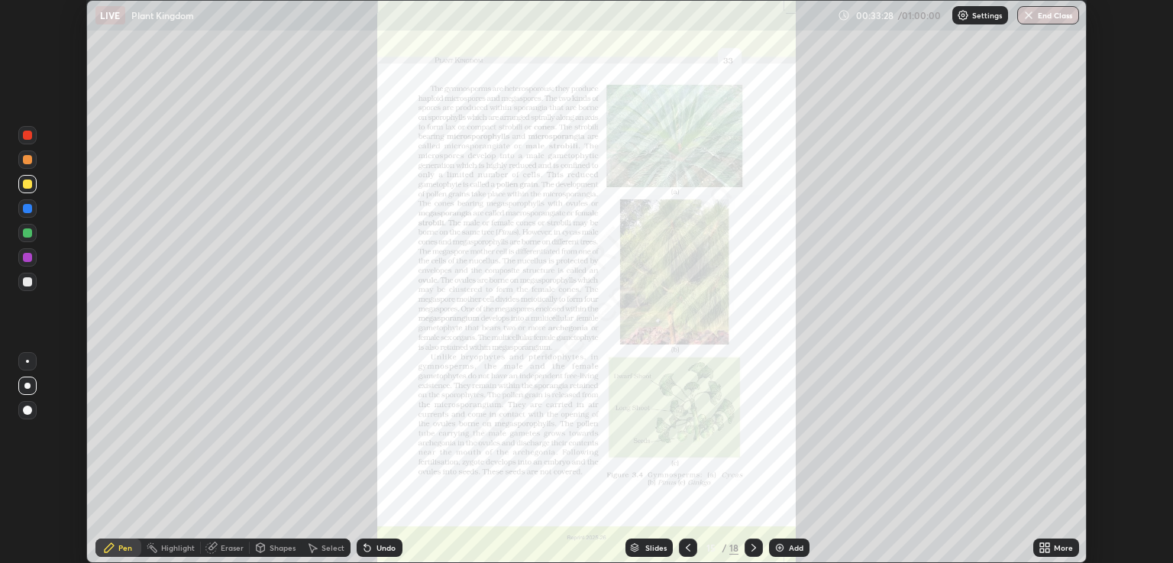
scroll to position [660, 1173]
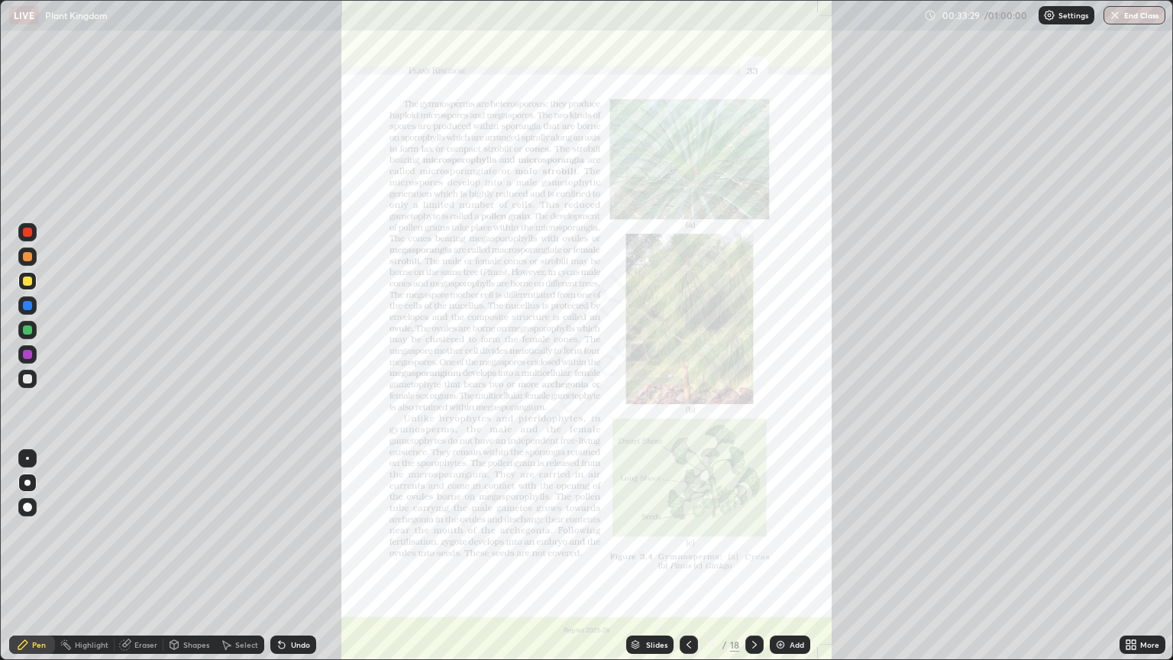
click at [1151, 562] on div "More" at bounding box center [1149, 645] width 19 height 8
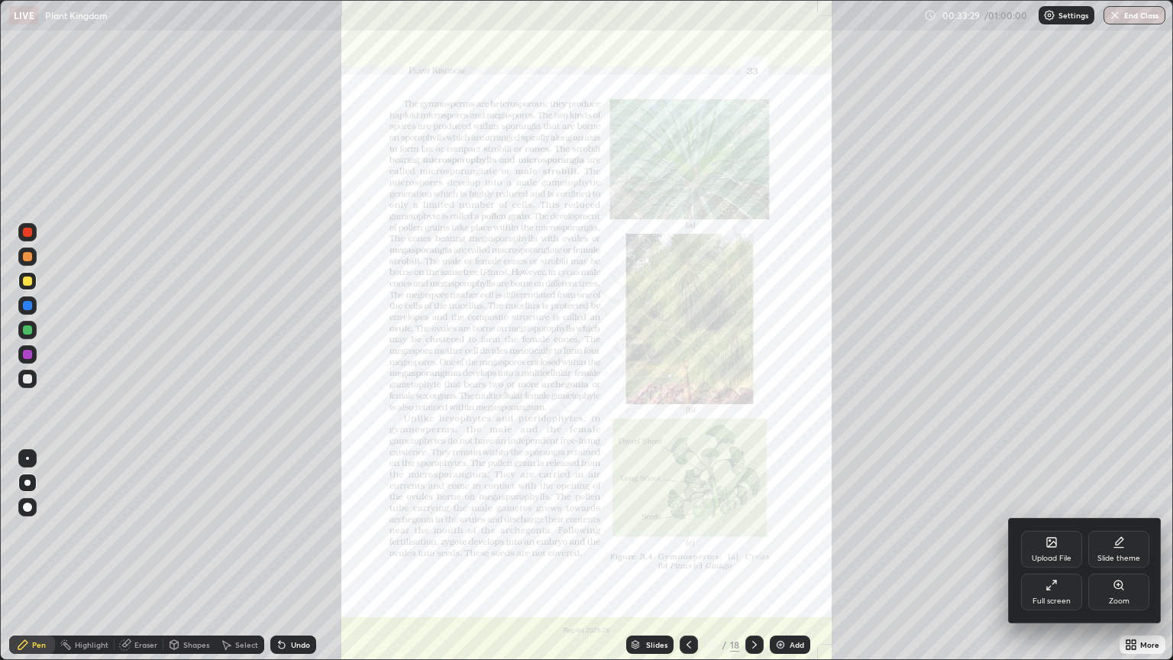
click at [1116, 562] on icon at bounding box center [1117, 584] width 3 height 0
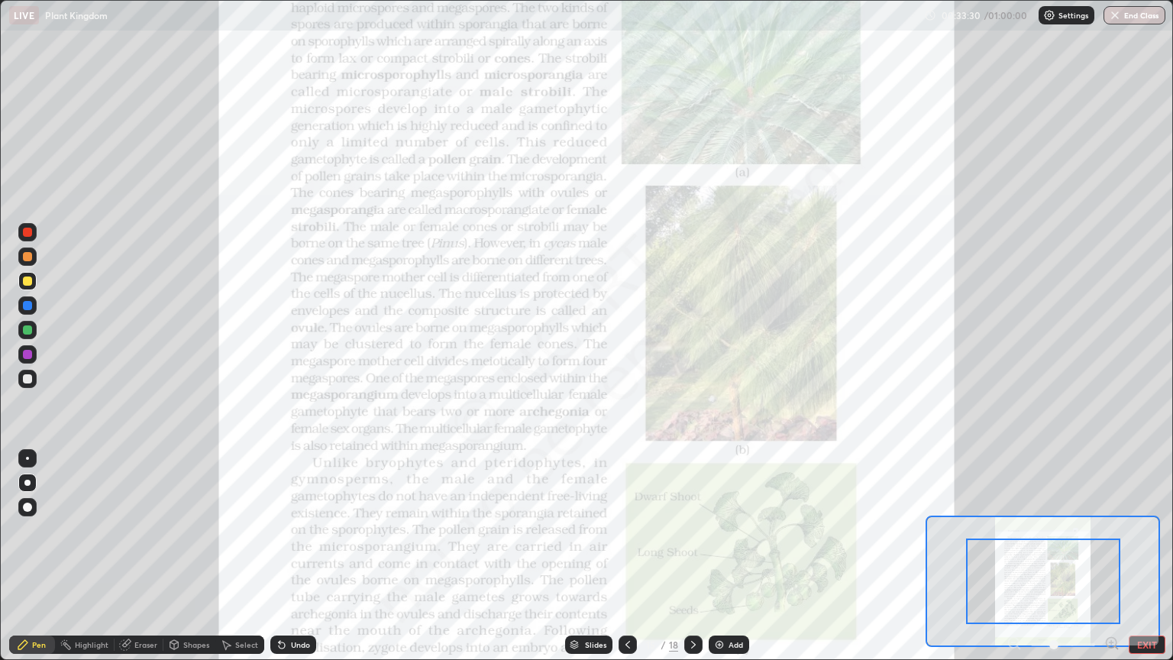
click at [1111, 562] on icon at bounding box center [1111, 643] width 0 height 4
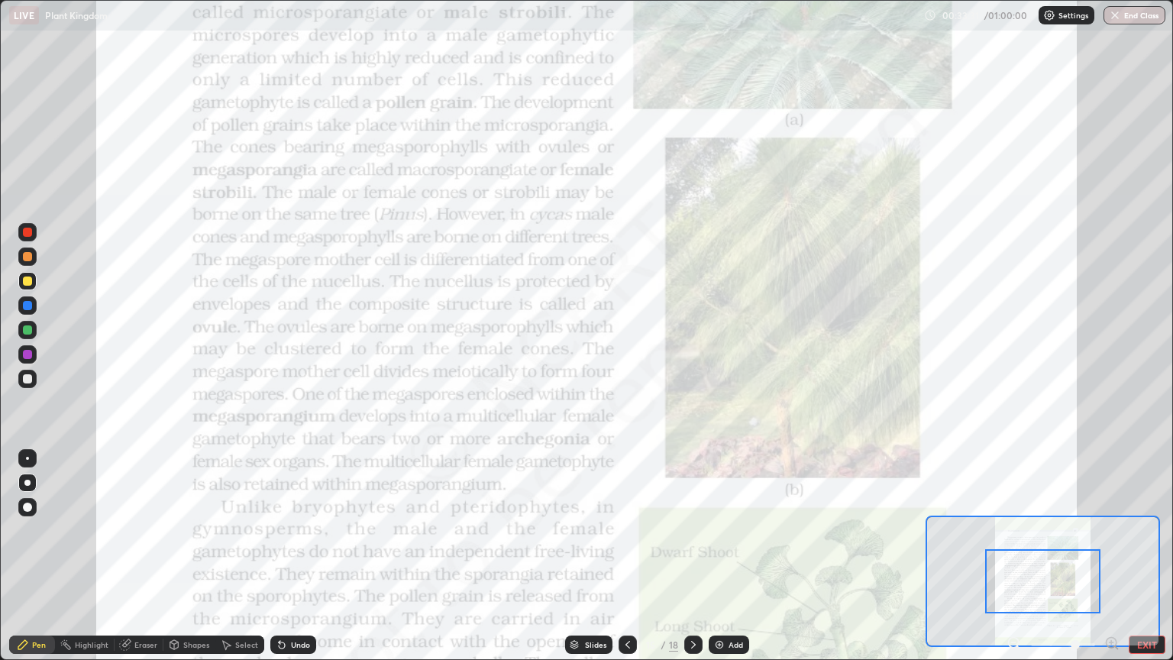
click at [1111, 562] on icon at bounding box center [1111, 643] width 10 height 10
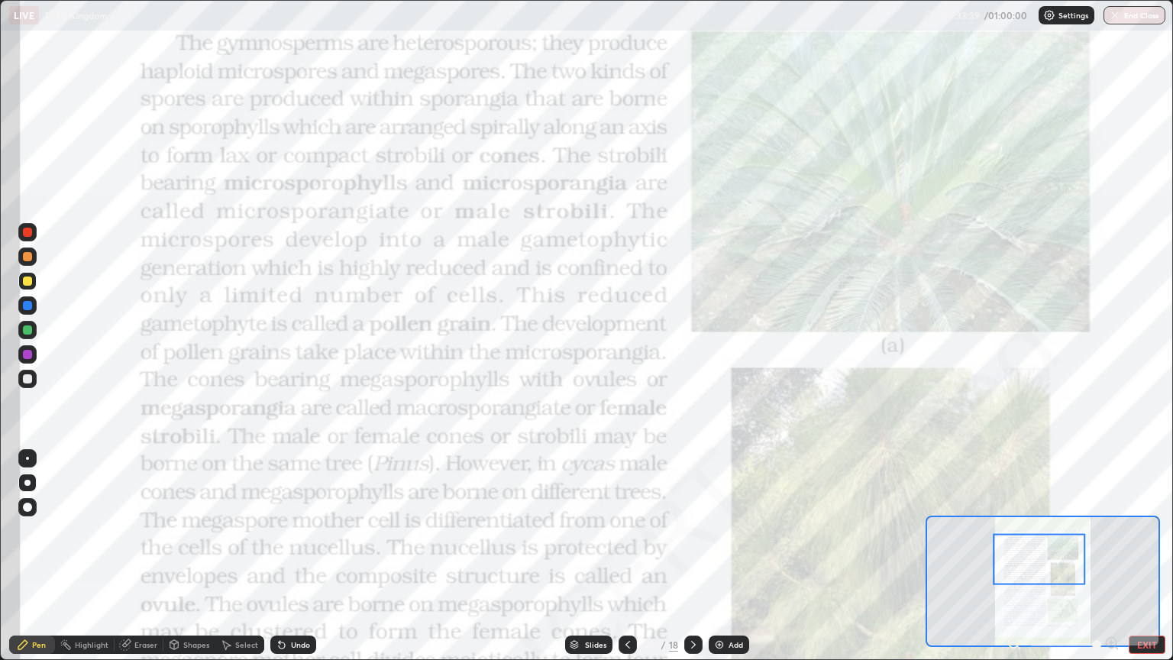
click at [27, 458] on div at bounding box center [27, 458] width 3 height 3
click at [29, 309] on div at bounding box center [27, 305] width 9 height 9
click at [95, 562] on div "Highlight" at bounding box center [92, 645] width 34 height 8
click at [295, 562] on div "Undo" at bounding box center [300, 645] width 19 height 8
click at [34, 354] on div at bounding box center [27, 354] width 18 height 18
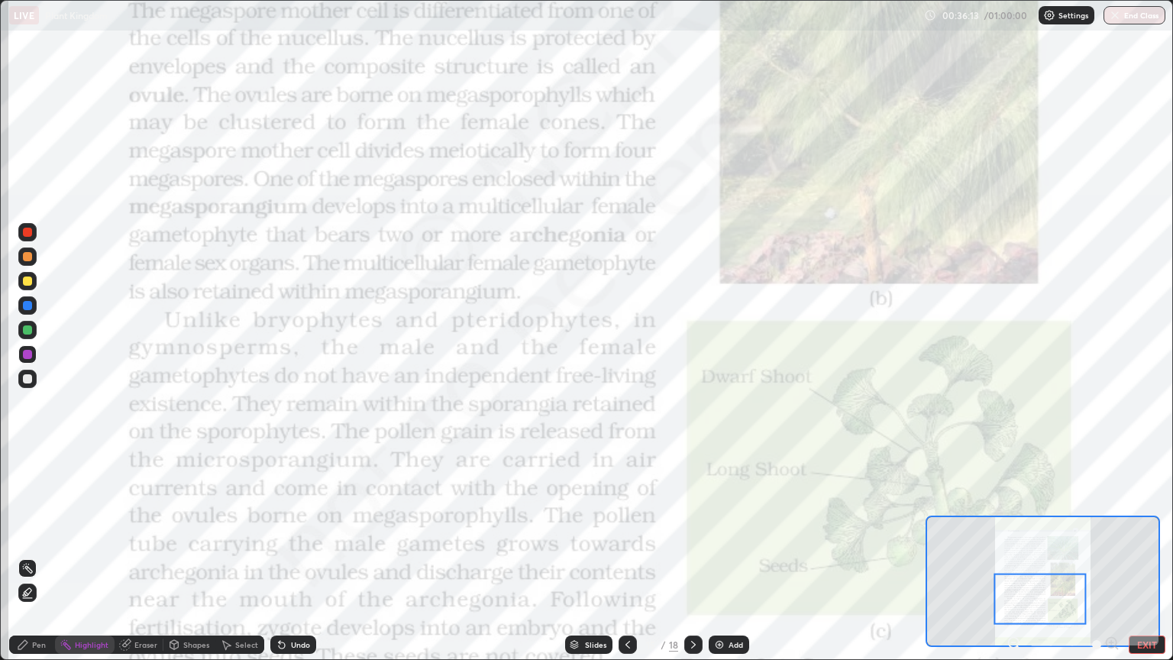
click at [27, 277] on div at bounding box center [27, 280] width 9 height 9
click at [25, 258] on div at bounding box center [27, 256] width 9 height 9
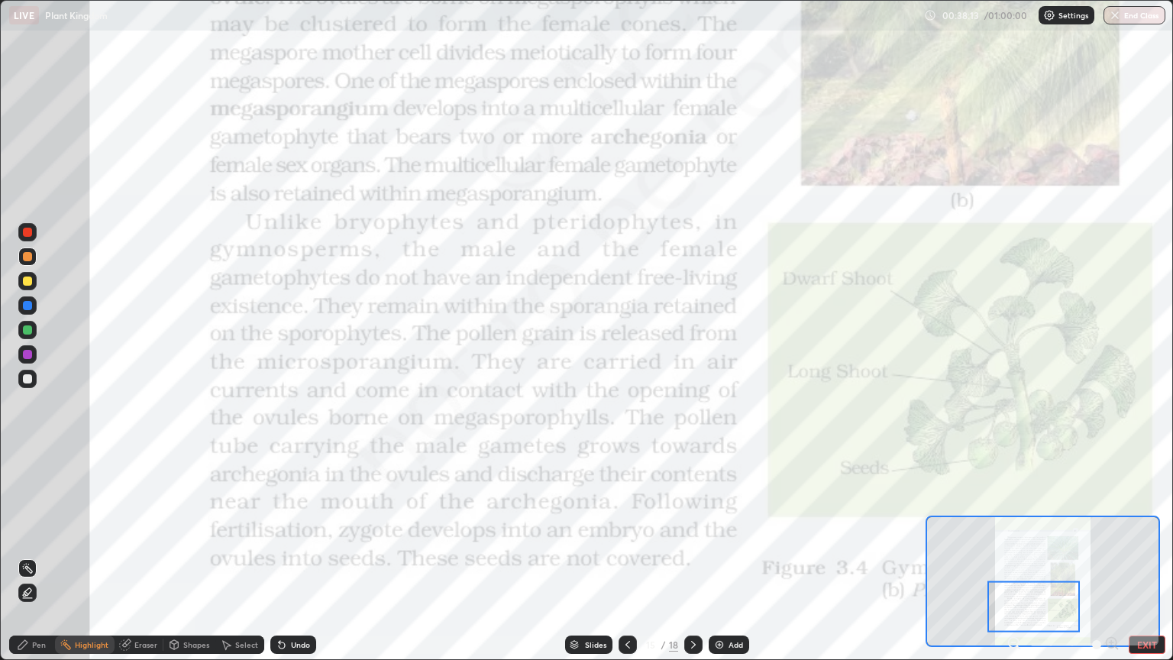
click at [26, 329] on div at bounding box center [27, 329] width 9 height 9
click at [27, 562] on icon at bounding box center [22, 644] width 9 height 9
click at [293, 562] on div "Undo" at bounding box center [300, 645] width 19 height 8
click at [296, 562] on div "Undo" at bounding box center [300, 645] width 19 height 8
click at [300, 562] on div "Undo" at bounding box center [300, 645] width 19 height 8
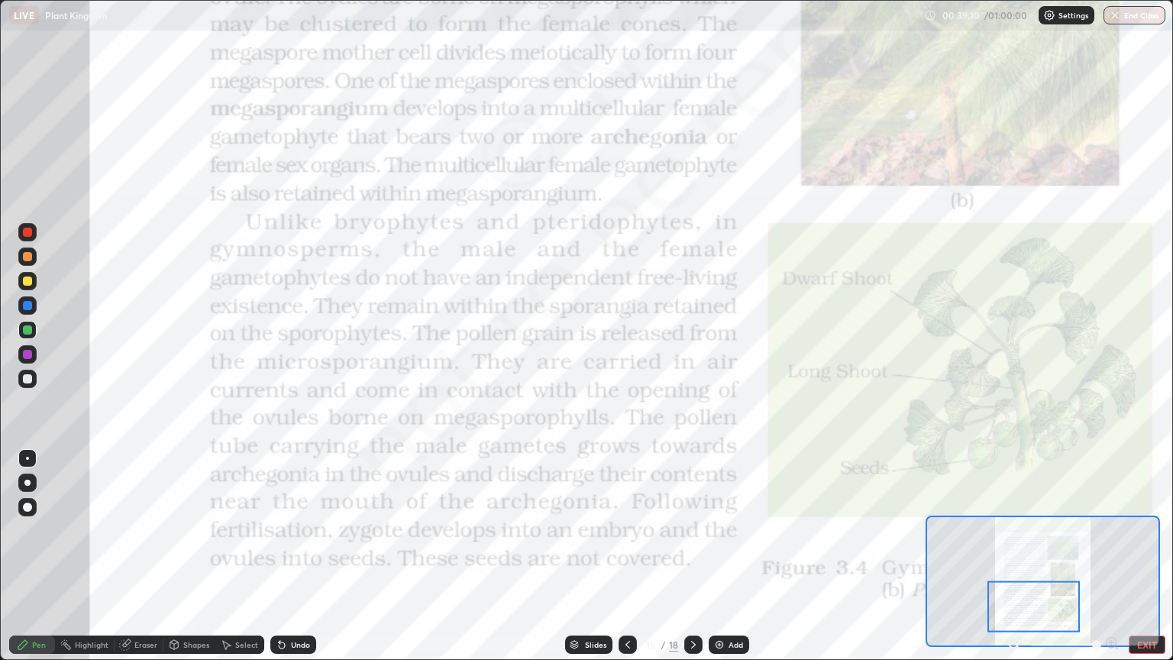
click at [90, 562] on div "Highlight" at bounding box center [85, 644] width 60 height 18
click at [729, 562] on div "Add" at bounding box center [735, 645] width 15 height 8
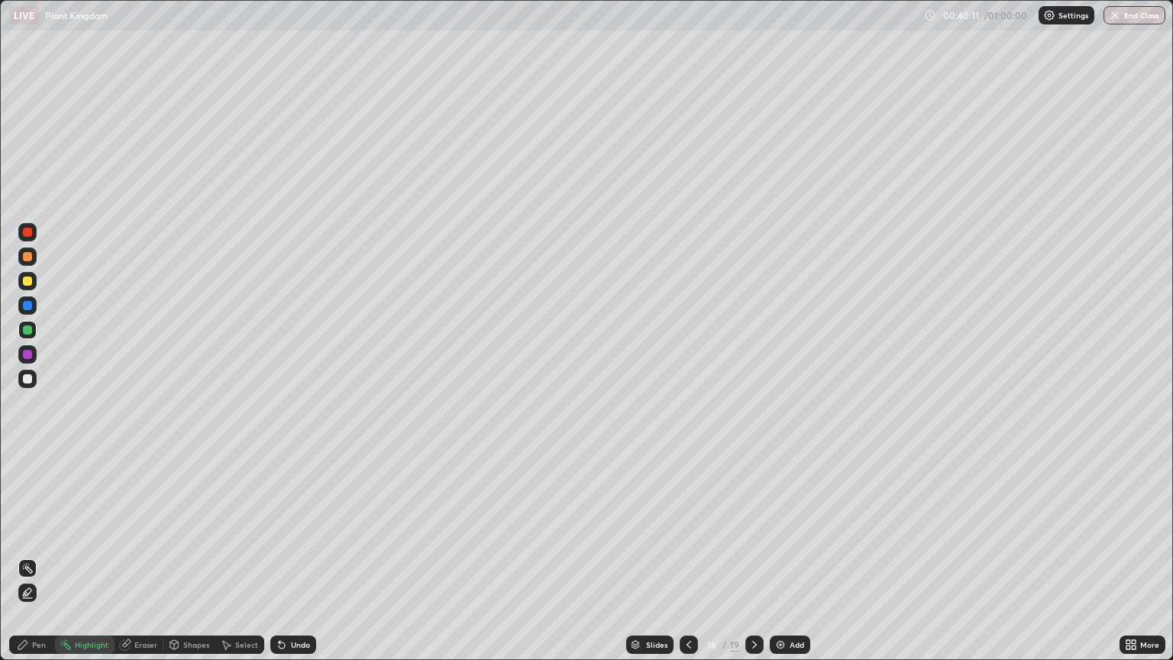
click at [28, 276] on div at bounding box center [27, 280] width 9 height 9
click at [39, 562] on div "Pen" at bounding box center [39, 645] width 14 height 8
click at [295, 562] on div "Undo" at bounding box center [300, 645] width 19 height 8
click at [296, 562] on div "Undo" at bounding box center [300, 645] width 19 height 8
click at [29, 480] on div at bounding box center [27, 482] width 18 height 18
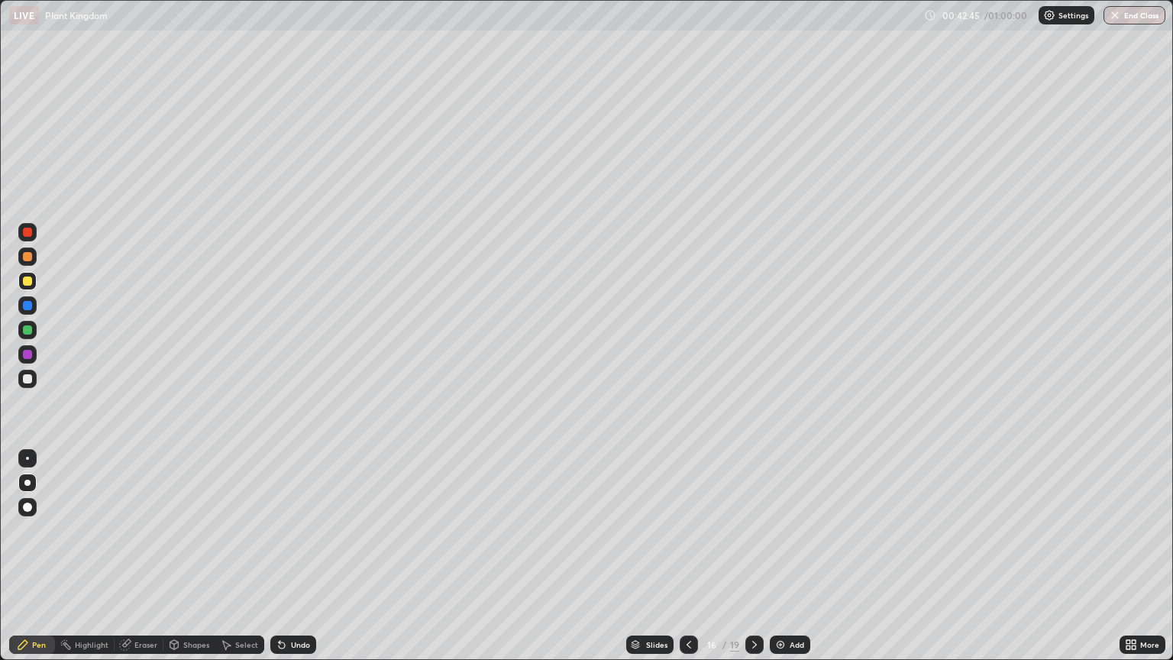
click at [796, 562] on div "Add" at bounding box center [797, 645] width 15 height 8
click at [24, 328] on div at bounding box center [27, 329] width 9 height 9
click at [27, 256] on div at bounding box center [27, 256] width 9 height 9
click at [27, 458] on div at bounding box center [27, 458] width 3 height 3
click at [292, 562] on div "Undo" at bounding box center [300, 645] width 19 height 8
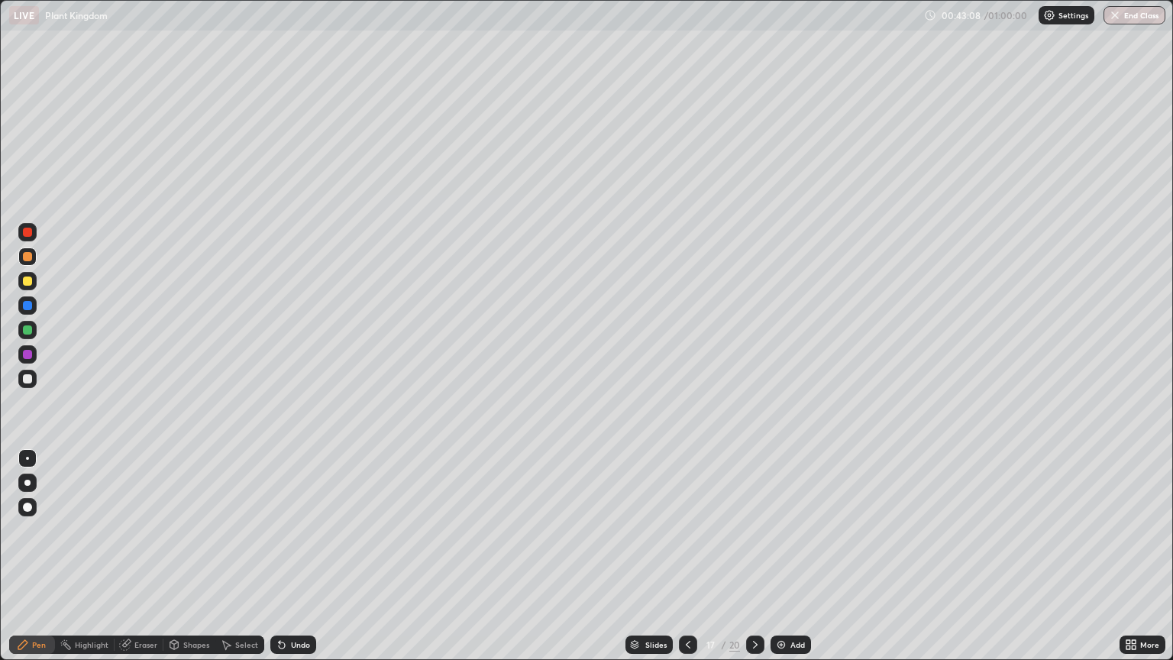
click at [27, 380] on div at bounding box center [27, 378] width 9 height 9
click at [27, 262] on div at bounding box center [27, 256] width 18 height 18
click at [28, 285] on div at bounding box center [27, 280] width 9 height 9
click at [27, 302] on div at bounding box center [27, 305] width 9 height 9
click at [33, 377] on div at bounding box center [27, 379] width 18 height 18
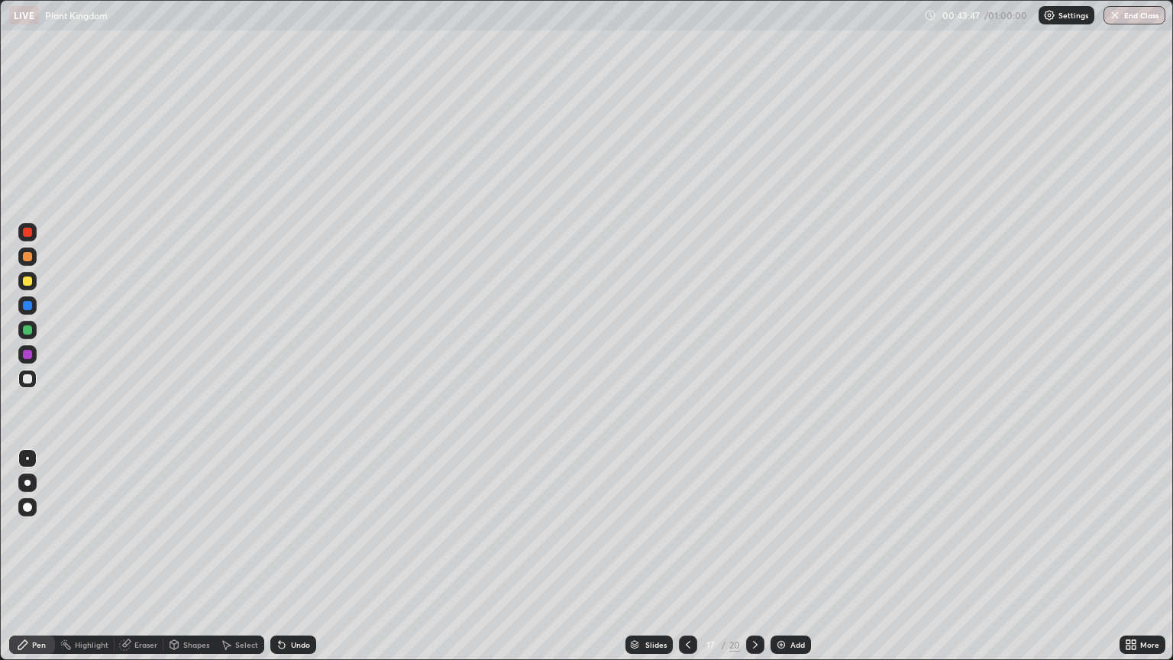
click at [33, 377] on div at bounding box center [27, 379] width 18 height 18
click at [31, 309] on div at bounding box center [27, 305] width 9 height 9
click at [29, 387] on div at bounding box center [27, 379] width 18 height 18
click at [26, 309] on div at bounding box center [27, 305] width 9 height 9
click at [26, 376] on div at bounding box center [27, 378] width 9 height 9
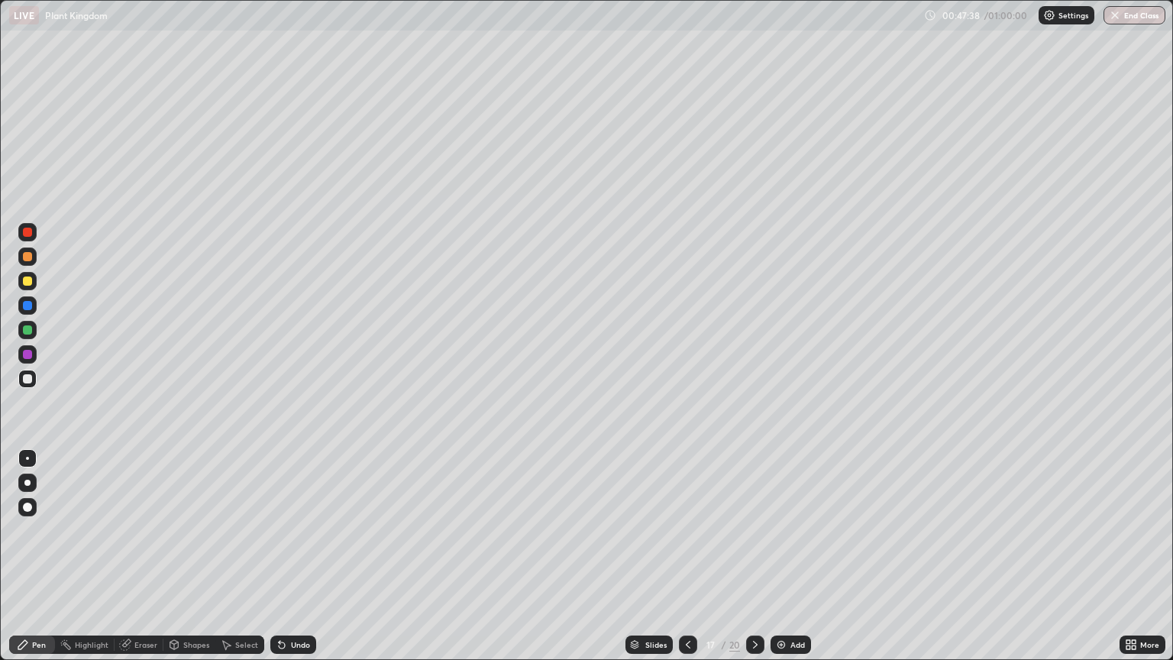
click at [29, 305] on div at bounding box center [27, 305] width 9 height 9
click at [31, 354] on div at bounding box center [27, 354] width 9 height 9
click at [28, 329] on div at bounding box center [27, 329] width 9 height 9
click at [34, 377] on div at bounding box center [27, 379] width 18 height 18
click at [31, 279] on div at bounding box center [27, 280] width 9 height 9
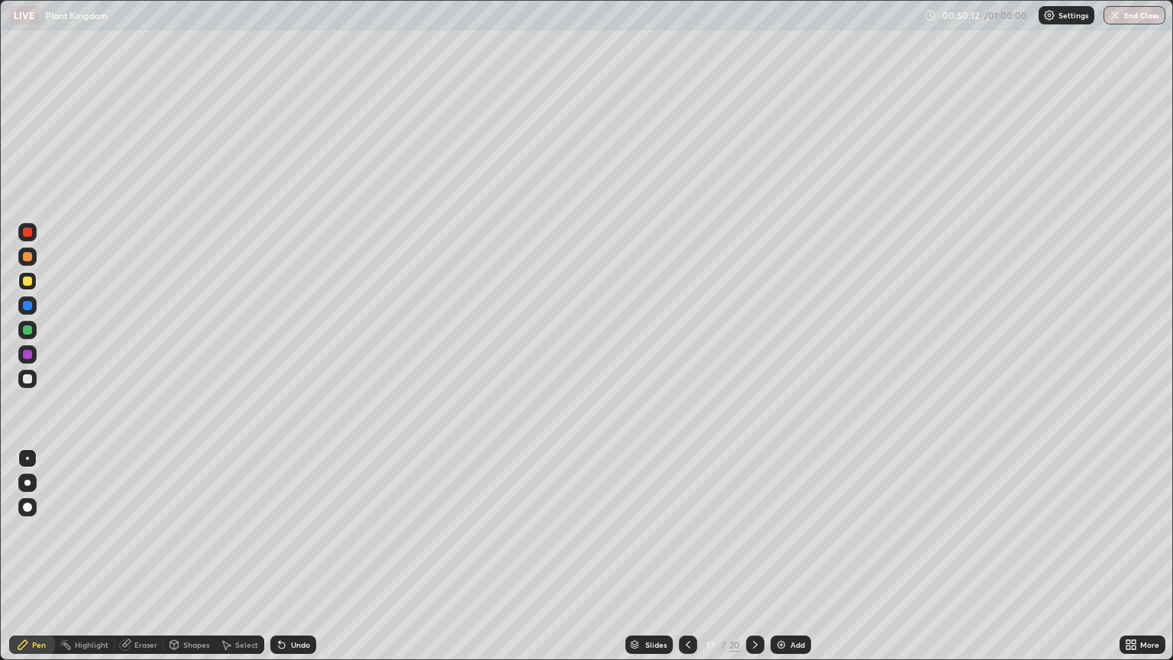
click at [27, 355] on div at bounding box center [27, 354] width 9 height 9
click at [27, 483] on div at bounding box center [27, 483] width 6 height 6
click at [27, 458] on div at bounding box center [27, 458] width 3 height 3
click at [36, 371] on div at bounding box center [27, 379] width 18 height 24
click at [27, 283] on div at bounding box center [27, 280] width 9 height 9
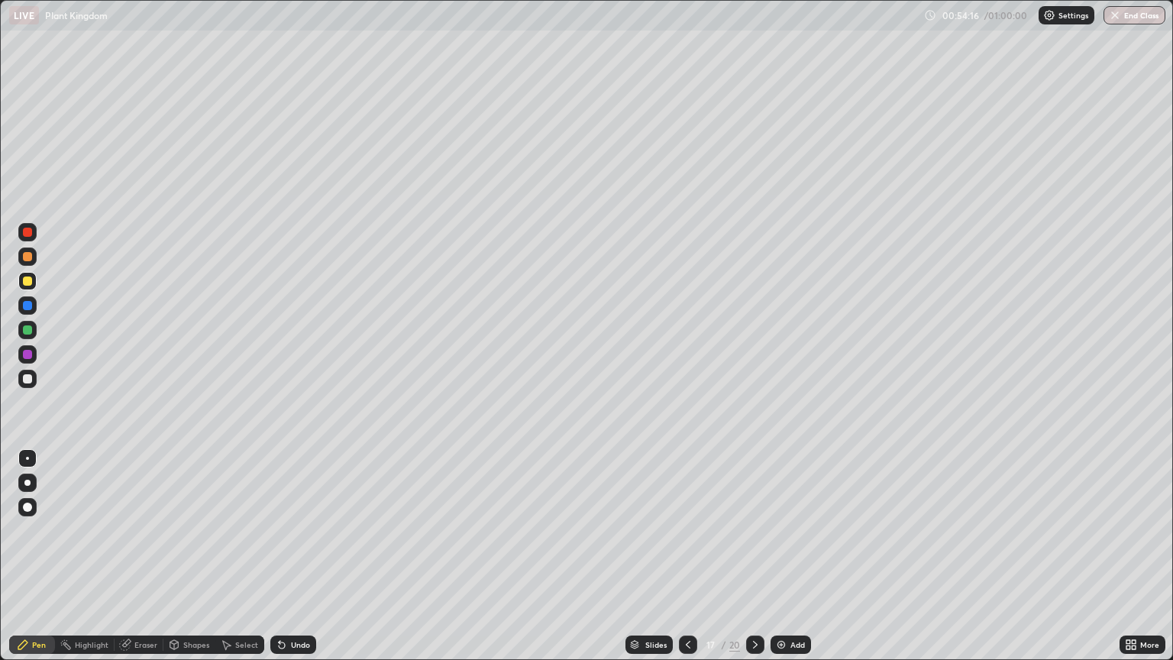
click at [296, 562] on div "Undo" at bounding box center [300, 645] width 19 height 8
click at [34, 351] on div at bounding box center [27, 354] width 18 height 18
click at [144, 562] on div "Eraser" at bounding box center [145, 645] width 23 height 8
click at [40, 562] on div "Pen" at bounding box center [39, 645] width 14 height 8
click at [296, 562] on div "Undo" at bounding box center [293, 644] width 46 height 18
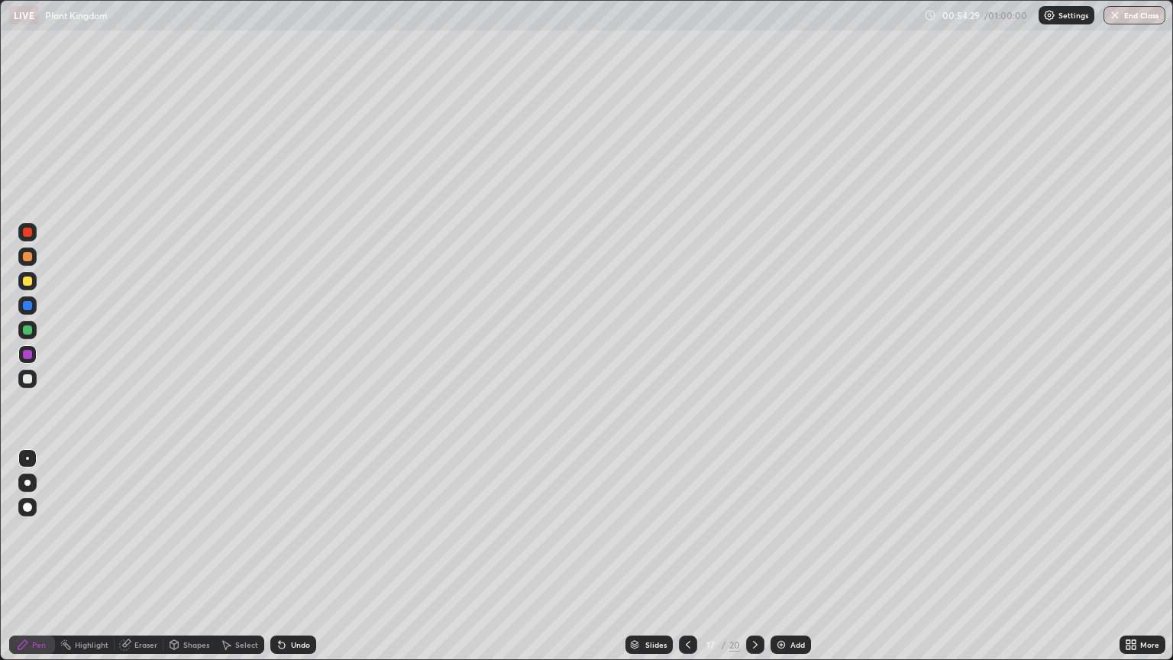
click at [32, 286] on div at bounding box center [27, 281] width 18 height 18
click at [28, 356] on div at bounding box center [27, 354] width 9 height 9
click at [30, 277] on div at bounding box center [27, 280] width 9 height 9
click at [29, 311] on div at bounding box center [27, 305] width 18 height 18
click at [27, 379] on div at bounding box center [27, 378] width 9 height 9
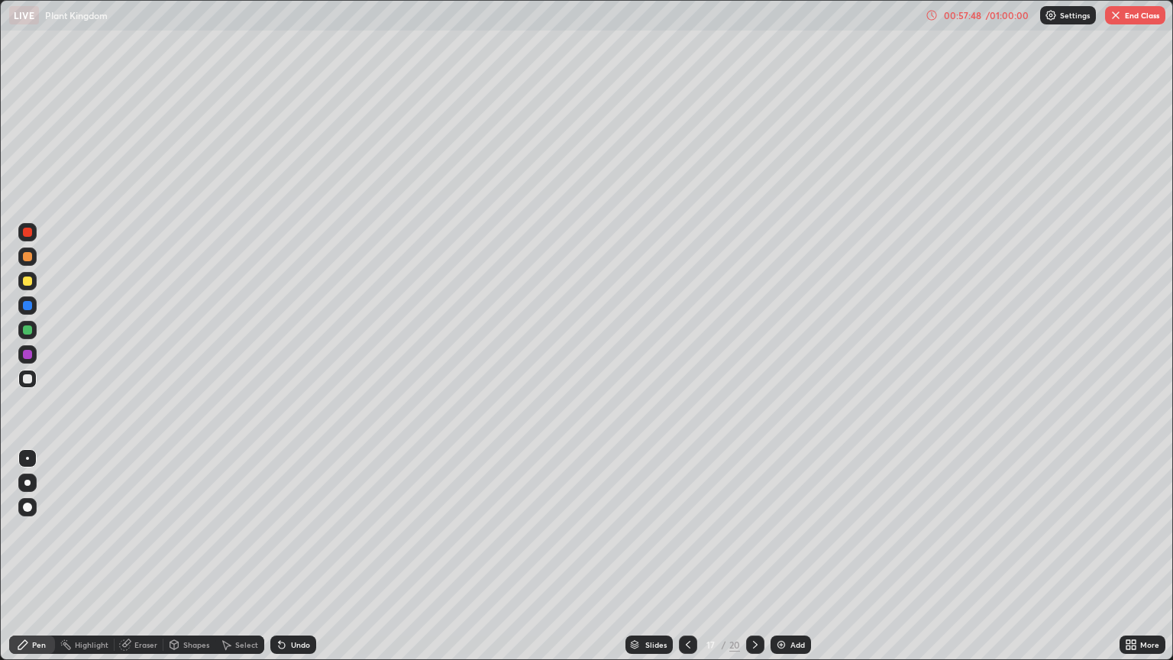
click at [792, 562] on div "Add" at bounding box center [797, 645] width 15 height 8
click at [27, 483] on div at bounding box center [27, 483] width 6 height 6
click at [26, 356] on div at bounding box center [27, 354] width 9 height 9
click at [21, 280] on div at bounding box center [27, 281] width 18 height 18
click at [24, 358] on div at bounding box center [27, 354] width 18 height 18
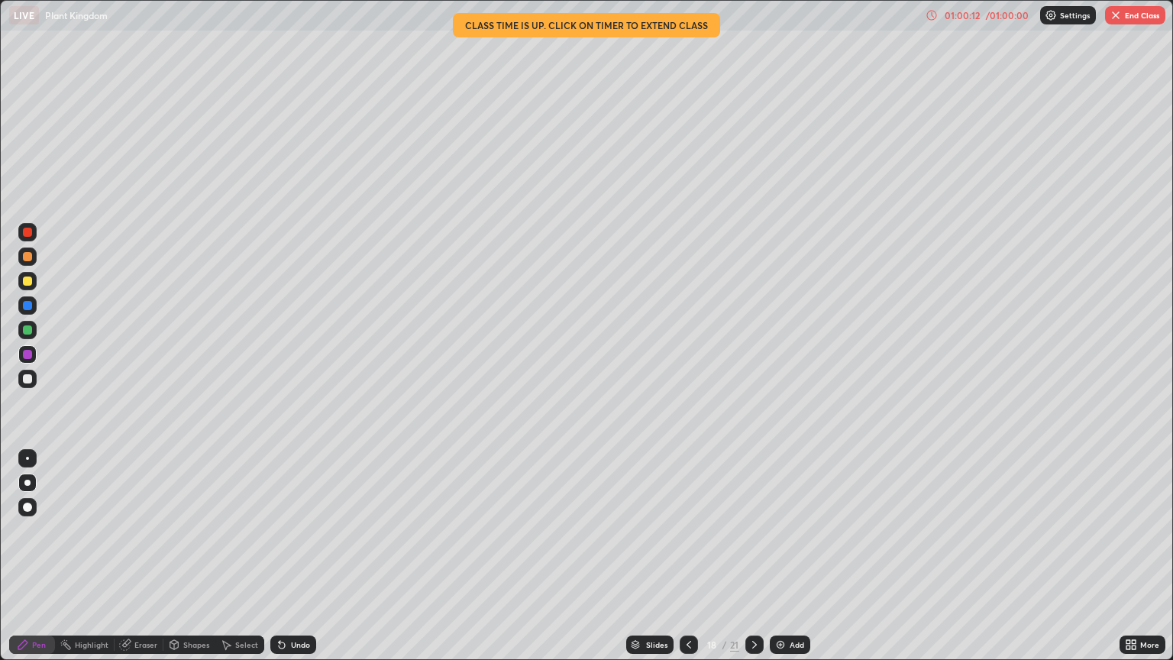
click at [31, 374] on div at bounding box center [27, 379] width 18 height 18
click at [1137, 19] on button "End Class" at bounding box center [1135, 15] width 60 height 18
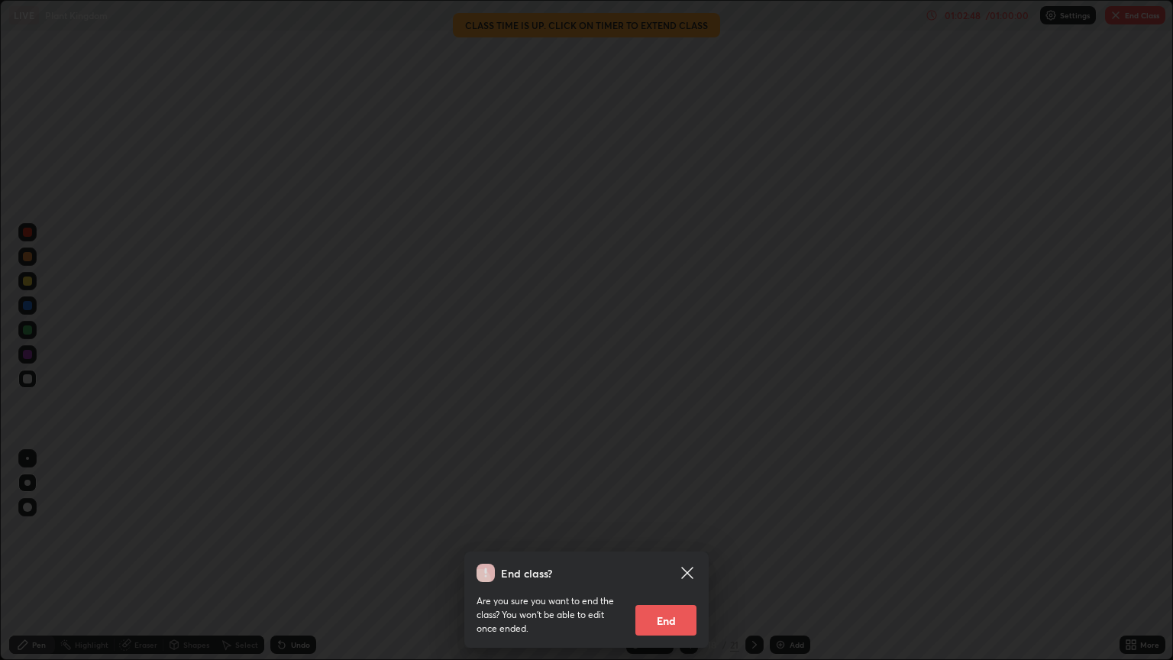
click at [661, 562] on button "End" at bounding box center [665, 620] width 61 height 31
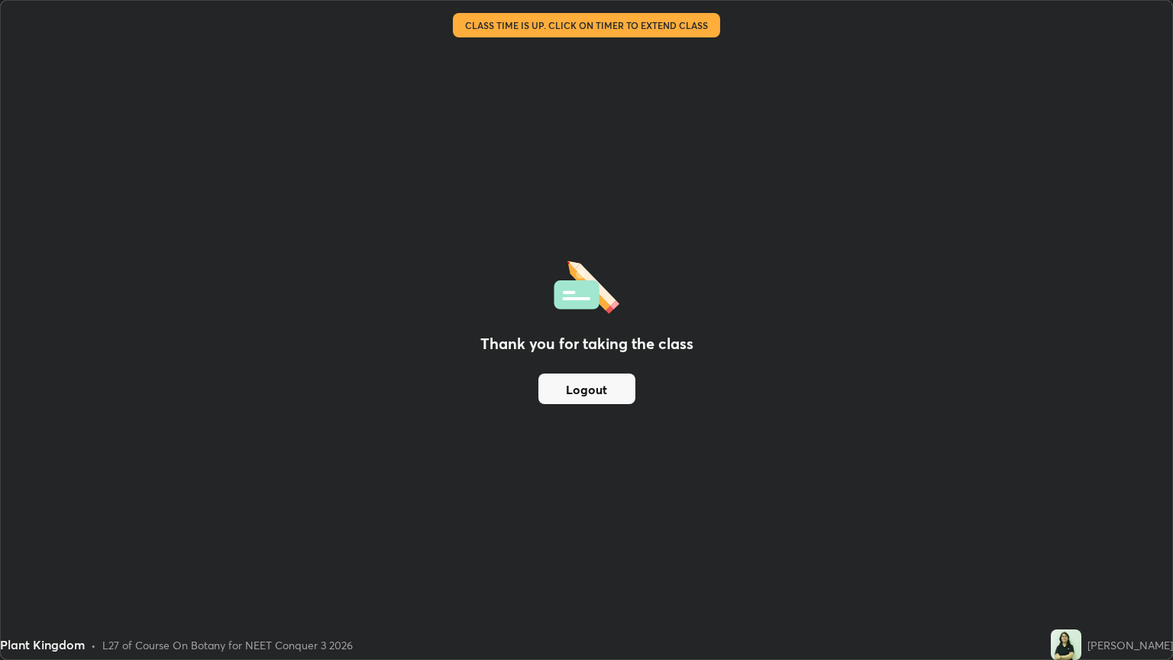
click at [599, 386] on button "Logout" at bounding box center [586, 388] width 97 height 31
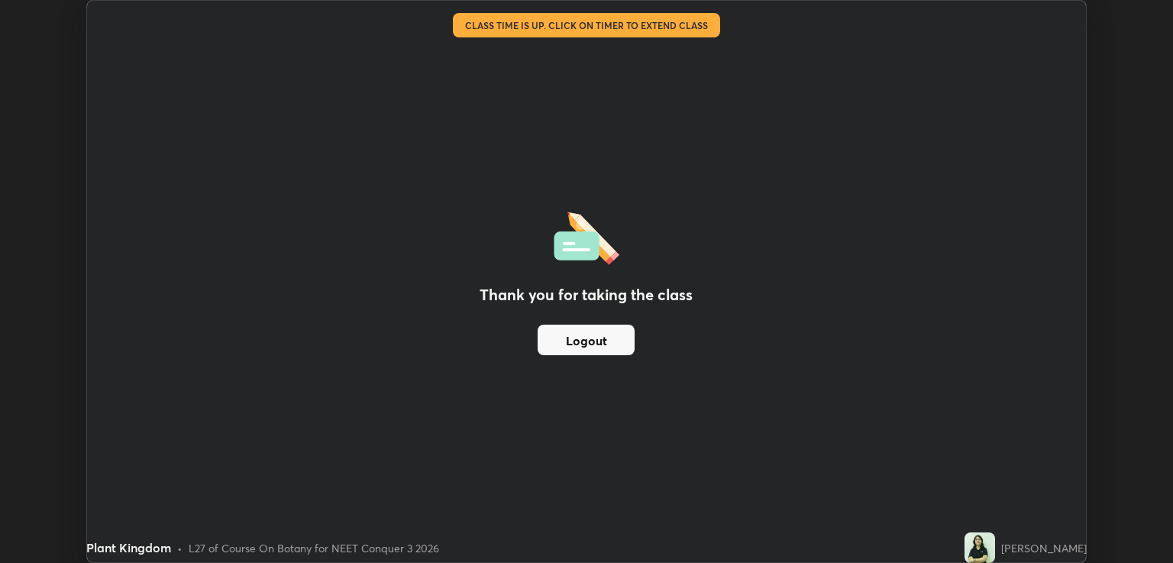
scroll to position [75799, 75190]
